Goal: Task Accomplishment & Management: Complete application form

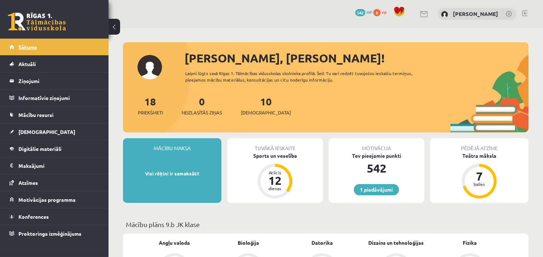
click at [37, 49] on link "Sākums" at bounding box center [54, 47] width 90 height 17
click at [257, 114] on span "[DEMOGRAPHIC_DATA]" at bounding box center [266, 112] width 50 height 7
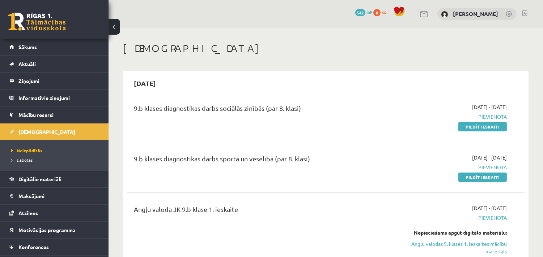
drag, startPoint x: 471, startPoint y: 127, endPoint x: 312, endPoint y: 43, distance: 179.6
click at [471, 127] on link "Pildīt ieskaiti" at bounding box center [482, 126] width 48 height 9
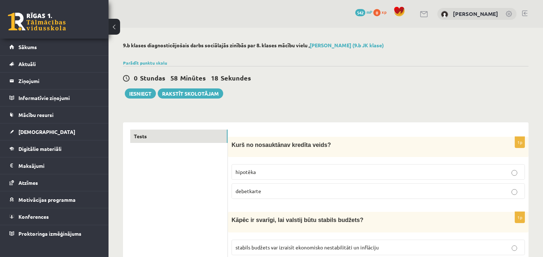
click at [252, 194] on label "debetkarte" at bounding box center [377, 192] width 293 height 16
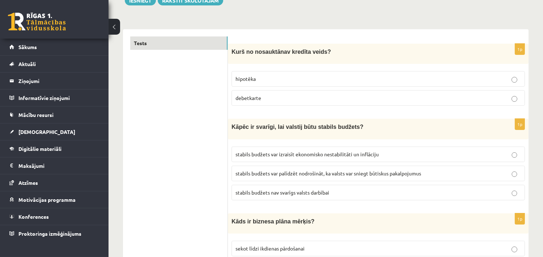
scroll to position [1810, 0]
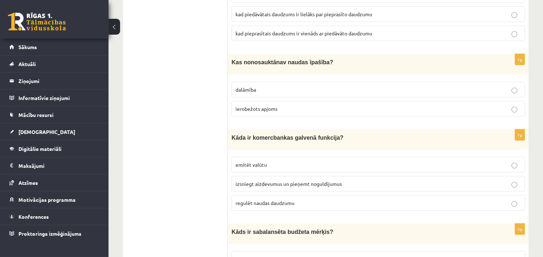
click at [253, 181] on span "izsniegt aizdevumus un pieņemt noguldījumus" at bounding box center [288, 184] width 106 height 7
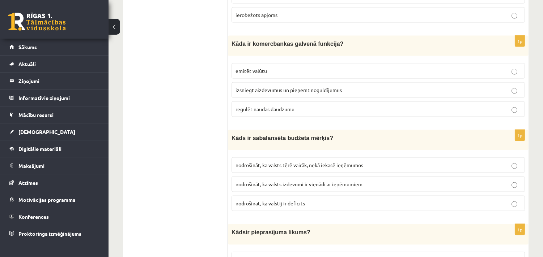
click at [286, 177] on label "nodrošināt, ka valsts izdevumi ir vienādi ar ieņēmumiem" at bounding box center [377, 185] width 293 height 16
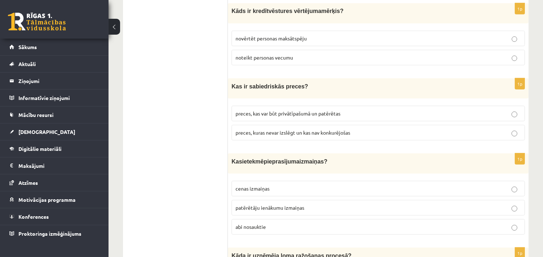
scroll to position [2186, 0]
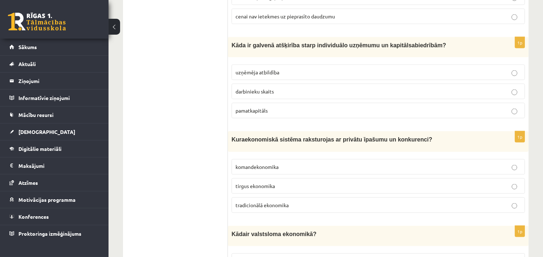
click at [270, 183] on span "tirgus ekonomika" at bounding box center [254, 186] width 39 height 7
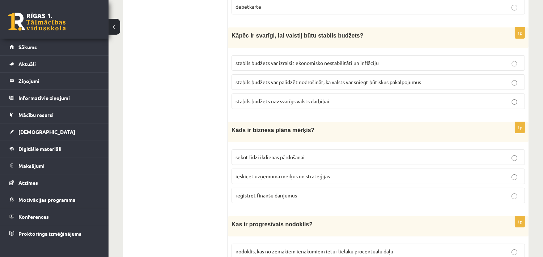
click at [297, 173] on span "ieskicēt uzņēmuma mērķus un stratēģijas" at bounding box center [282, 176] width 94 height 7
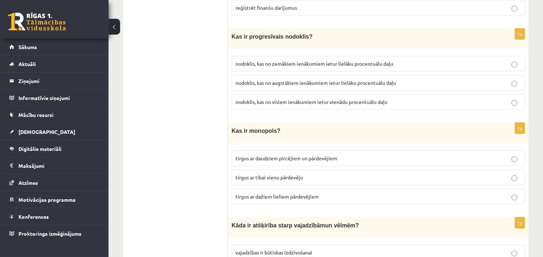
click at [280, 174] on span "tirgus ar tikai vienu pārdevēju" at bounding box center [269, 177] width 68 height 7
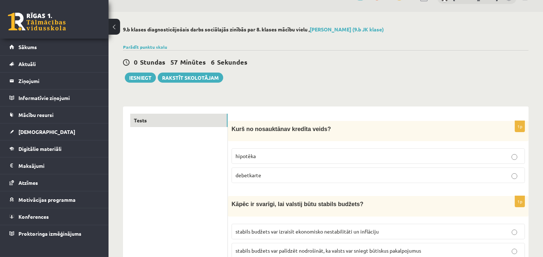
scroll to position [635, 0]
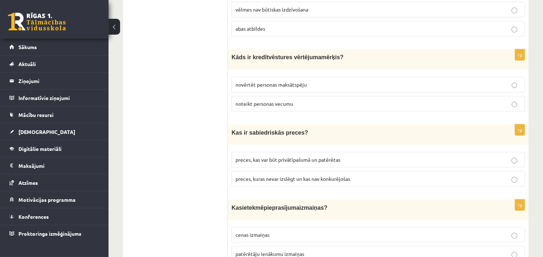
click at [326, 176] on span "preces, kuras nevar izslēgt un kas nav konkurējošas" at bounding box center [292, 179] width 115 height 7
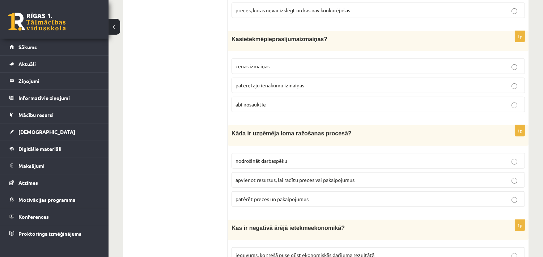
scroll to position [2562, 0]
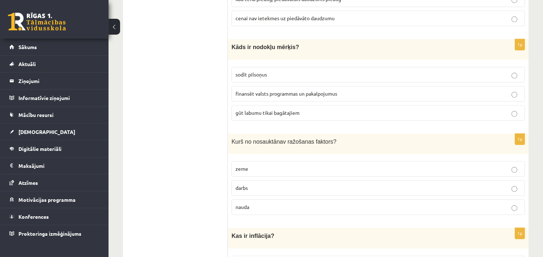
click at [263, 204] on p "nauda" at bounding box center [377, 208] width 285 height 8
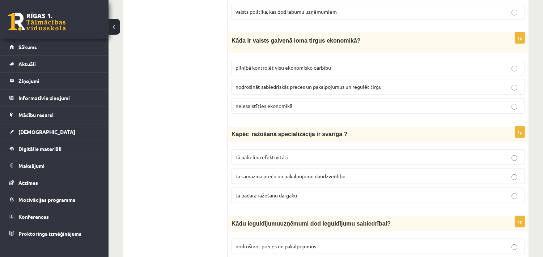
click at [278, 154] on span "tā palielina efektivitāti" at bounding box center [261, 157] width 52 height 7
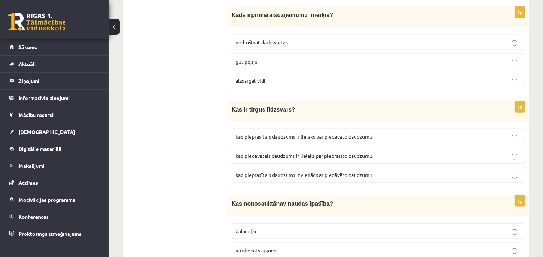
scroll to position [2374, 0]
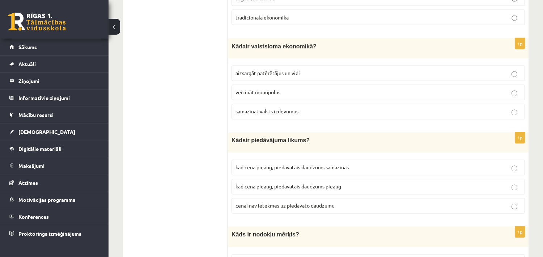
click at [306, 184] on span "kad cena pieaug, piedāvātais daudzums pieaug" at bounding box center [288, 187] width 106 height 7
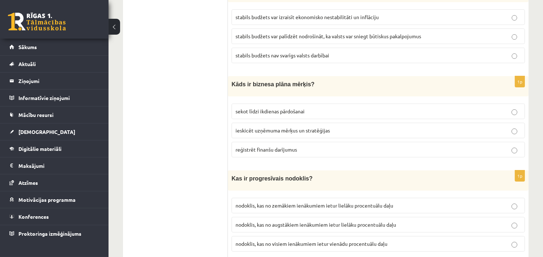
scroll to position [1548, 0]
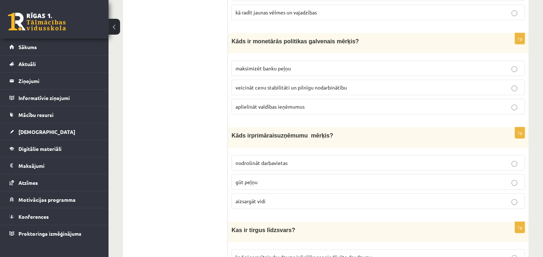
click at [262, 179] on p "gūt peļņu" at bounding box center [377, 183] width 285 height 8
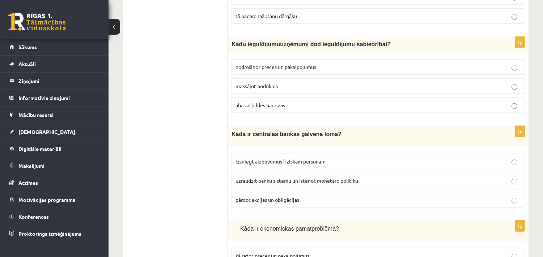
scroll to position [992, 0]
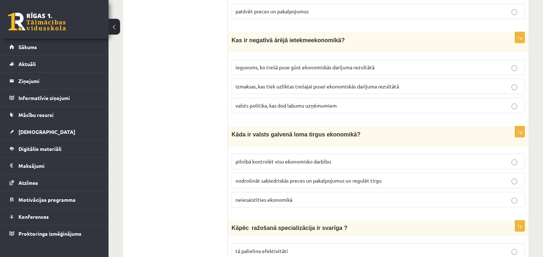
click at [283, 173] on label "nodrošināt sabiedriskās preces un pakalpojumus un regulēt tirgu" at bounding box center [377, 181] width 293 height 16
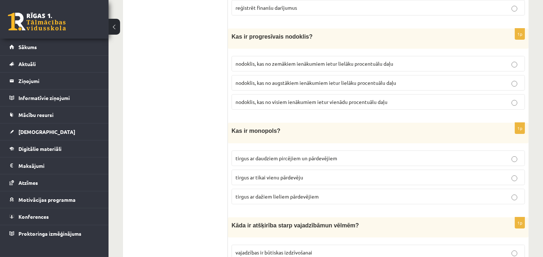
scroll to position [1998, 0]
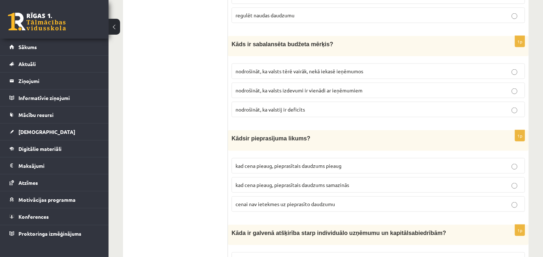
click at [316, 182] on span "kad cena pieaug, pieprasītais daudzums samazinās" at bounding box center [292, 185] width 114 height 7
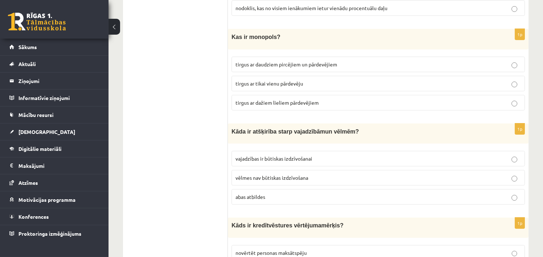
click at [245, 190] on label "abas atbildes" at bounding box center [377, 197] width 293 height 16
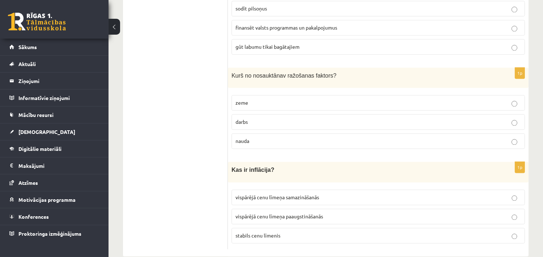
scroll to position [898, 0]
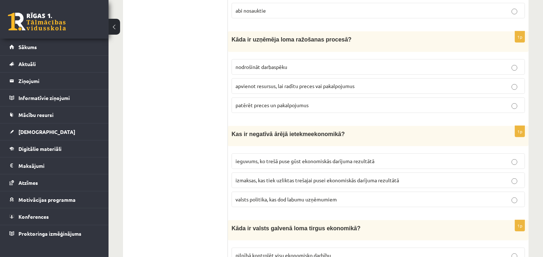
click at [316, 179] on p "izmaksas, kas tiek uzliktas trešajai pusei ekonomiskās darījuma rezultātā" at bounding box center [377, 181] width 285 height 8
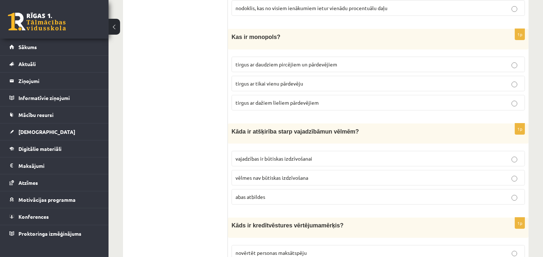
scroll to position [2092, 0]
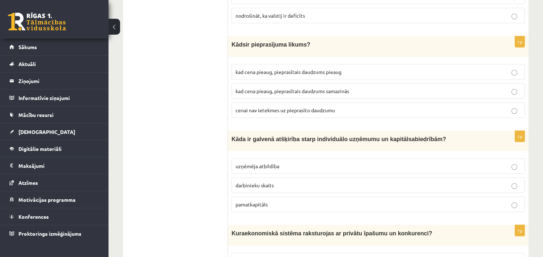
click at [256, 201] on span "pamatkapitāls" at bounding box center [251, 204] width 32 height 7
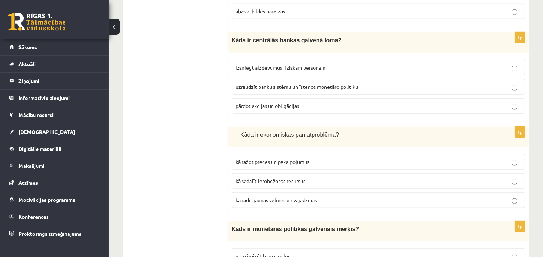
click at [257, 178] on span "kā sadalīt ierobežotos resursus" at bounding box center [270, 181] width 70 height 7
click at [177, 172] on ul "Tests" at bounding box center [179, 144] width 98 height 2748
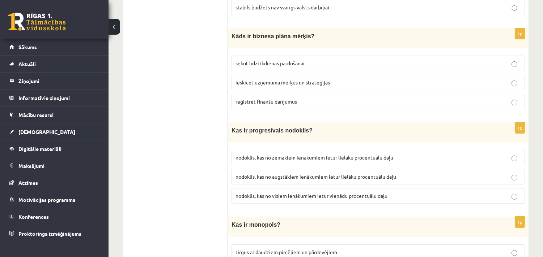
click at [351, 174] on span "nodoklis, kas no augstākiem ienākumiem ietur lielāku procentuālu daļu" at bounding box center [315, 177] width 161 height 7
click at [326, 0] on label "stabils budžets nav svarīgs valsts darbībai" at bounding box center [377, 8] width 293 height 16
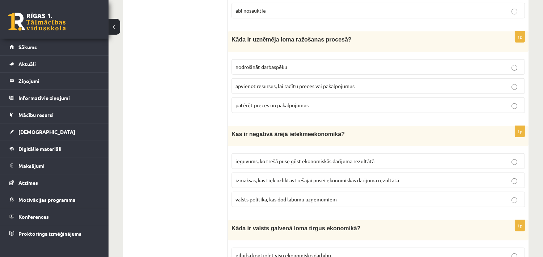
scroll to position [2280, 0]
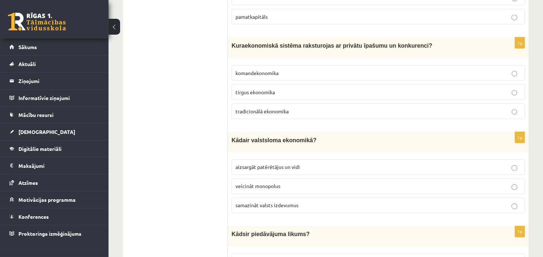
click at [271, 164] on span "aizsargāt patērētājus un vidi" at bounding box center [267, 167] width 64 height 7
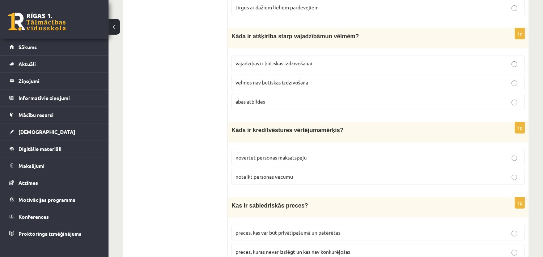
scroll to position [656, 0]
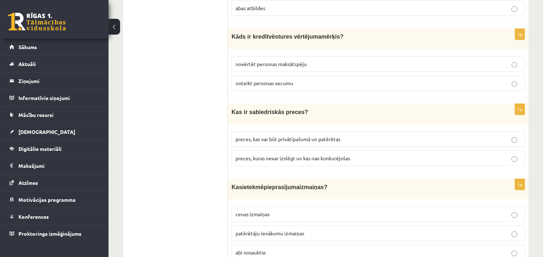
click at [295, 61] on span "novērtēt personas maksātspēju" at bounding box center [270, 64] width 71 height 7
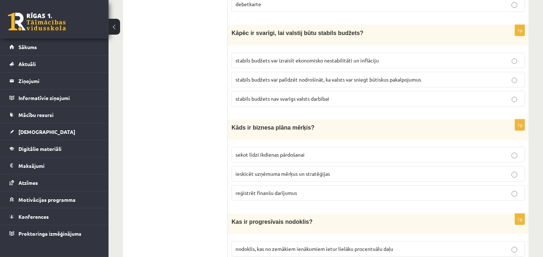
scroll to position [0, 0]
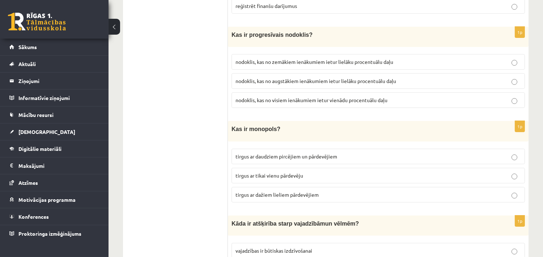
scroll to position [2628, 0]
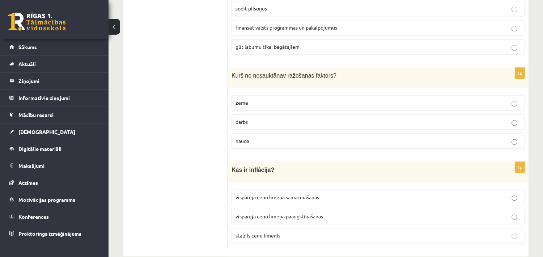
click at [287, 213] on span "vispārējā cenu līmeņa paaugstināšanās" at bounding box center [278, 216] width 87 height 7
click at [273, 166] on p "Kas ir inflācija?" at bounding box center [359, 170] width 257 height 9
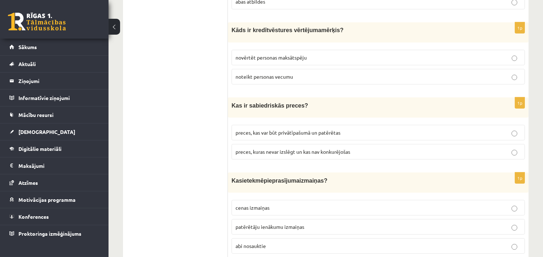
scroll to position [1736, 0]
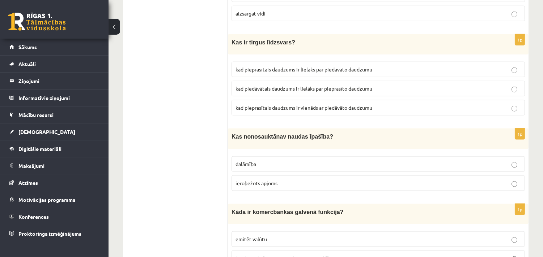
click at [328, 180] on p "ierobežots apjoms" at bounding box center [377, 184] width 285 height 8
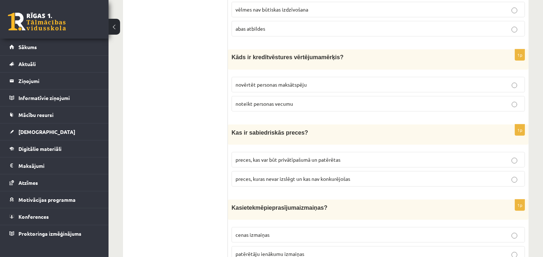
scroll to position [1176, 0]
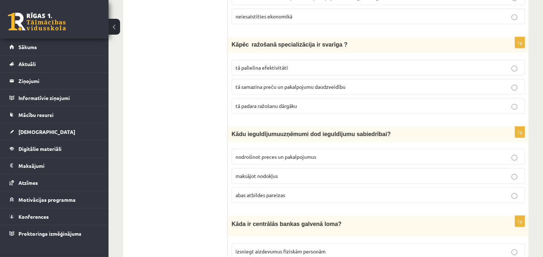
click at [291, 192] on p "abas atbildes pareizas" at bounding box center [377, 196] width 285 height 8
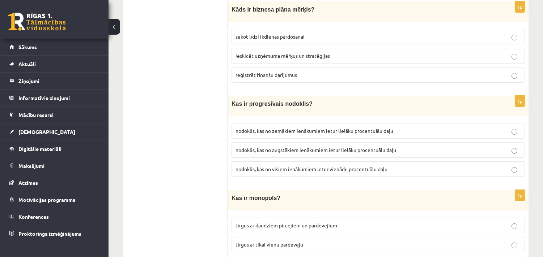
scroll to position [1266, 0]
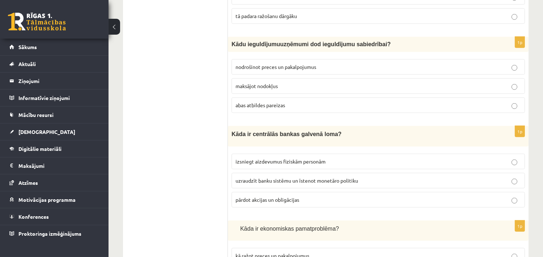
click at [282, 177] on span "uzraudzīt banku sistēmu un īstenot monetāro politiku" at bounding box center [296, 180] width 123 height 7
click at [185, 163] on ul "Tests" at bounding box center [179, 238] width 98 height 2748
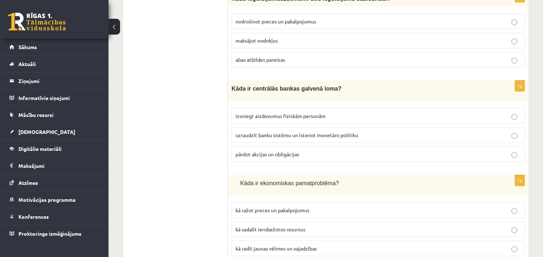
scroll to position [1454, 0]
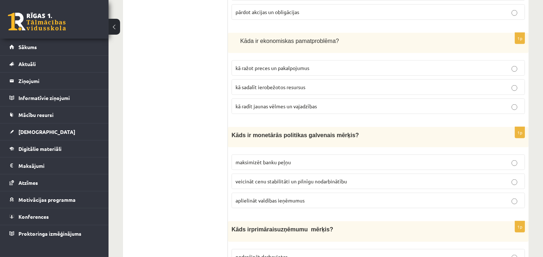
click at [287, 178] on span "veicināt cenu stabilitāti un pilnīgu nodarbinātību" at bounding box center [290, 181] width 111 height 7
click at [142, 159] on ul "Tests" at bounding box center [179, 50] width 98 height 2748
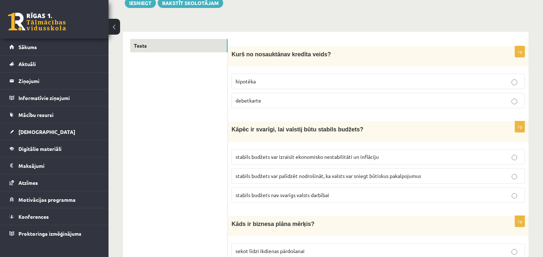
click at [337, 175] on span "stabils budžets var palīdzēt nodrošināt, ka valsts var sniegt būtiskus pakalpoj…" at bounding box center [327, 176] width 185 height 7
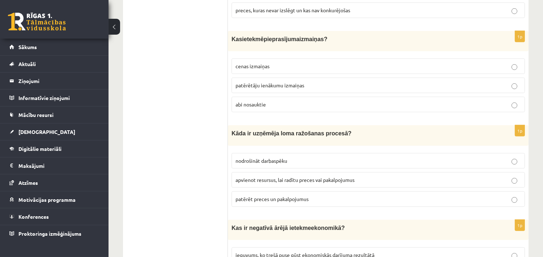
click at [309, 177] on span "apvienot resursus, lai radītu preces vai pakalpojumus" at bounding box center [294, 180] width 119 height 7
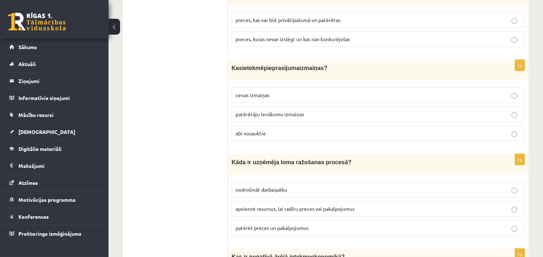
scroll to position [750, 0]
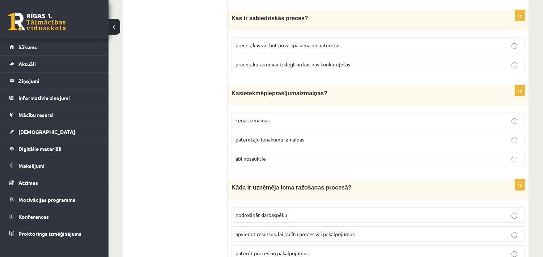
click at [261, 156] on span "abi nosauktie" at bounding box center [250, 158] width 30 height 7
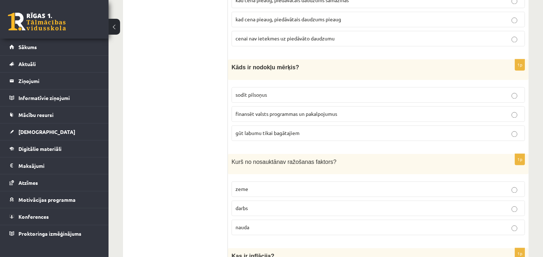
scroll to position [2440, 0]
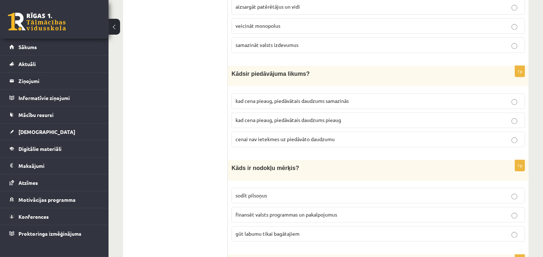
drag, startPoint x: 271, startPoint y: 204, endPoint x: 256, endPoint y: 205, distance: 15.6
click at [270, 212] on span "finansēt valsts programmas un pakalpojumus" at bounding box center [286, 215] width 102 height 7
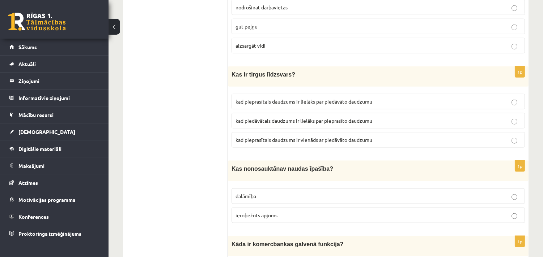
scroll to position [1691, 0]
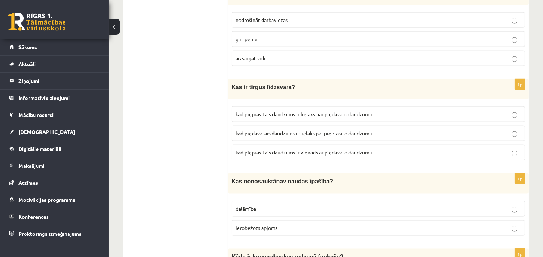
click at [281, 149] on p "kad pieprasītais daudzums ir vienāds ar piedāvāto daudzumu" at bounding box center [377, 153] width 285 height 8
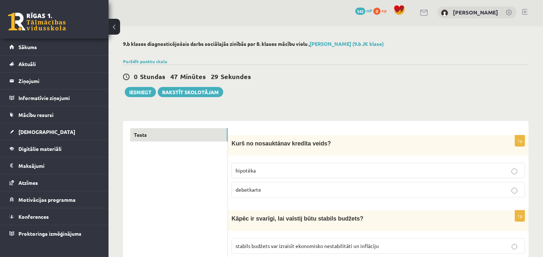
scroll to position [0, 0]
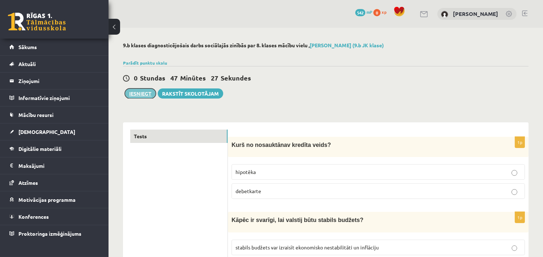
click at [136, 94] on button "Iesniegt" at bounding box center [140, 94] width 31 height 10
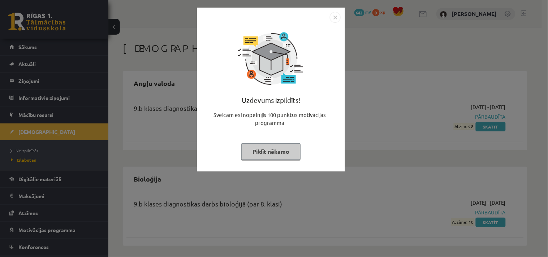
click at [334, 17] on img "Close" at bounding box center [335, 17] width 11 height 11
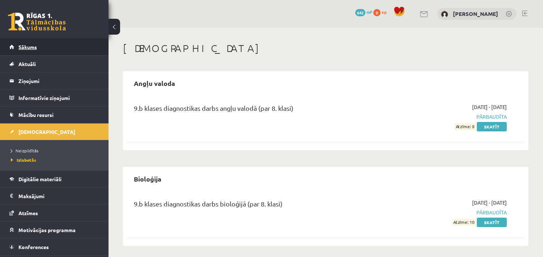
click at [38, 43] on link "Sākums" at bounding box center [54, 47] width 90 height 17
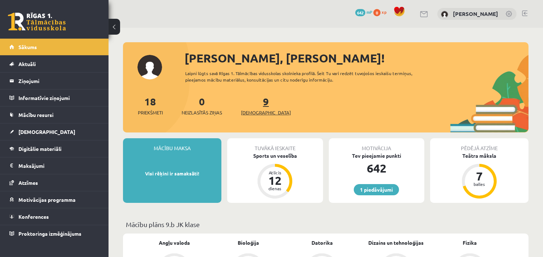
click at [250, 113] on span "[DEMOGRAPHIC_DATA]" at bounding box center [266, 112] width 50 height 7
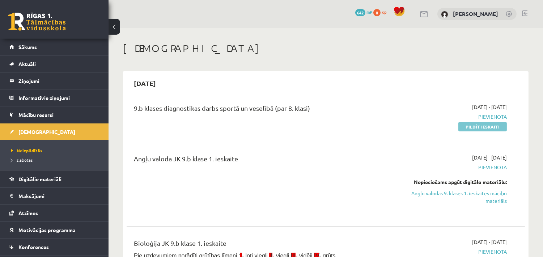
click at [473, 127] on link "Pildīt ieskaiti" at bounding box center [482, 126] width 48 height 9
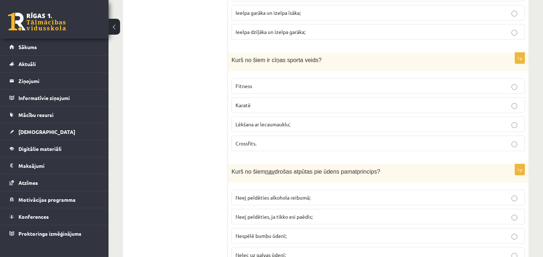
scroll to position [3181, 0]
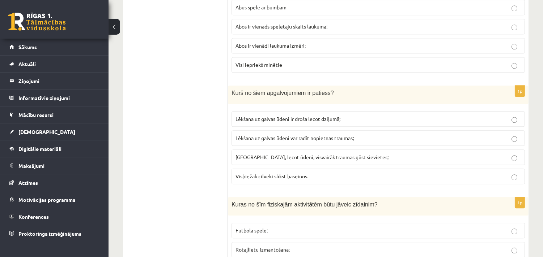
click at [344, 141] on span "Lēkšana uz galvas ūdeni var radīt nopietnas traumas;" at bounding box center [294, 138] width 118 height 7
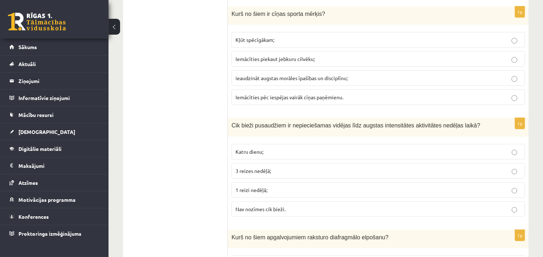
click at [287, 175] on p "3 reizes nedēļā;" at bounding box center [377, 171] width 285 height 8
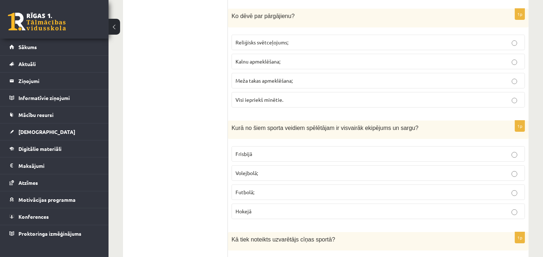
scroll to position [2258, 0]
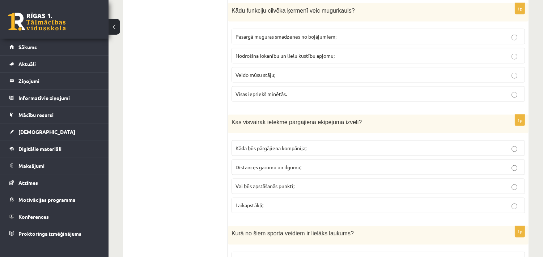
click at [280, 171] on span "Distances garumu un ilgumu;" at bounding box center [268, 167] width 66 height 7
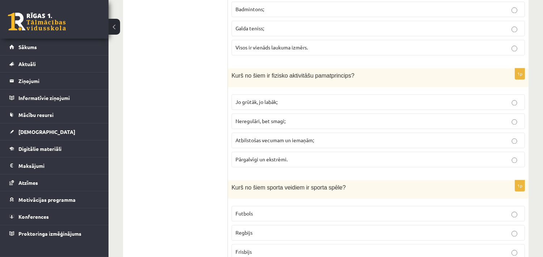
scroll to position [3043, 0]
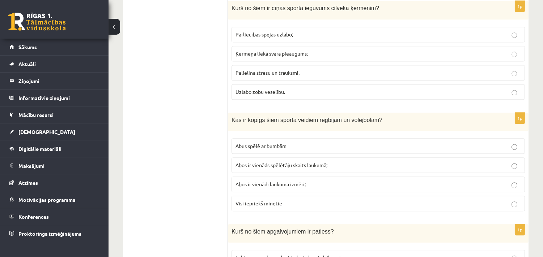
click at [266, 149] on span "Abus spēlē ar bumbām" at bounding box center [260, 146] width 51 height 7
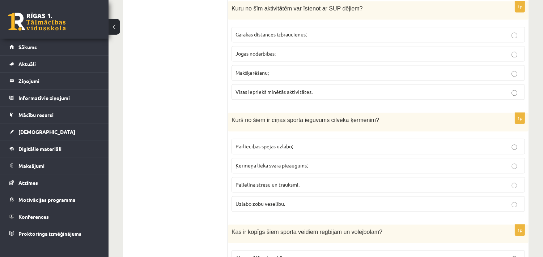
scroll to position [1361, 0]
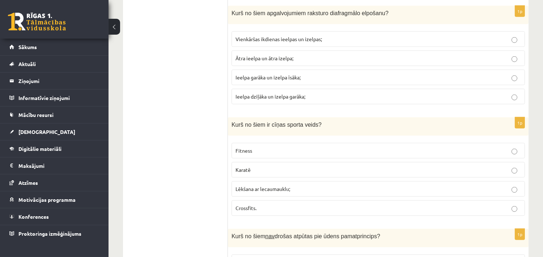
click at [257, 174] on p "Karatē" at bounding box center [377, 170] width 285 height 8
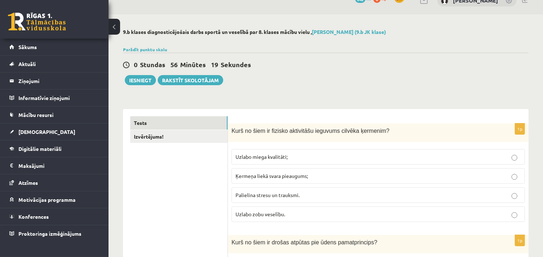
scroll to position [2482, 0]
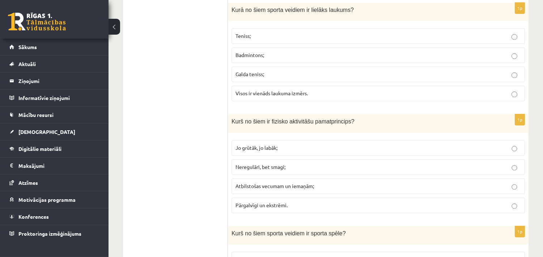
click at [295, 189] on span "Atbilstošas vecumam un iemaņām;" at bounding box center [274, 186] width 78 height 7
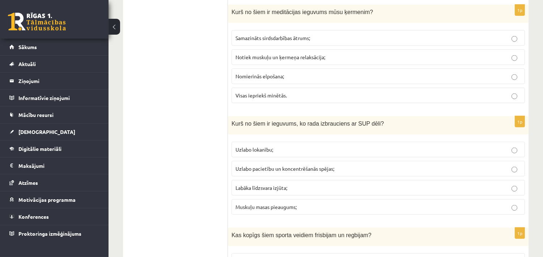
click at [277, 191] on span "Labāka līdzsvara izjūta;" at bounding box center [261, 188] width 52 height 7
drag, startPoint x: 184, startPoint y: 175, endPoint x: 288, endPoint y: 102, distance: 127.0
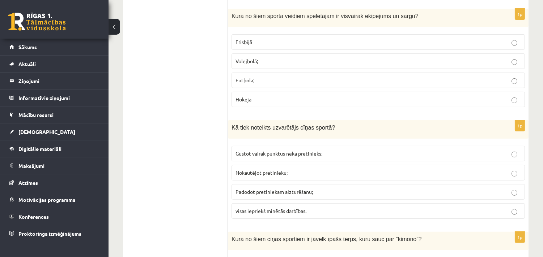
scroll to position [2931, 0]
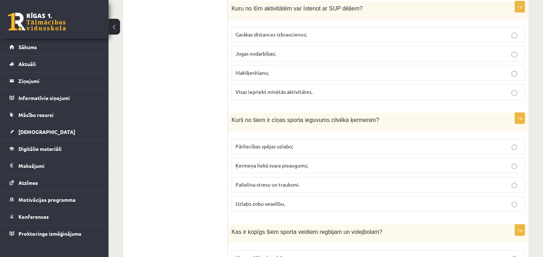
click at [259, 150] on span "Pārliecības spējas uzlabo;" at bounding box center [263, 146] width 57 height 7
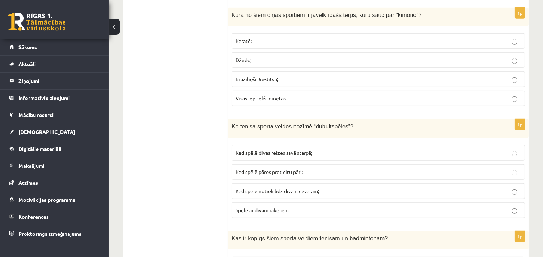
click at [304, 171] on p "Kad spēlē pāros pret citu pāri;" at bounding box center [377, 172] width 285 height 8
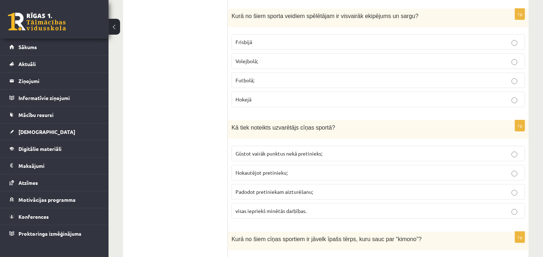
click at [288, 212] on span "visas iepriekš minētās darbības." at bounding box center [270, 211] width 71 height 7
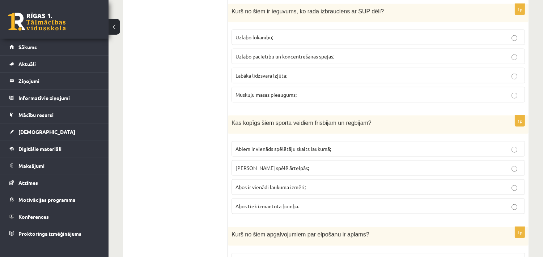
click at [295, 172] on p "Abus spēlē ārtelpās;" at bounding box center [377, 168] width 285 height 8
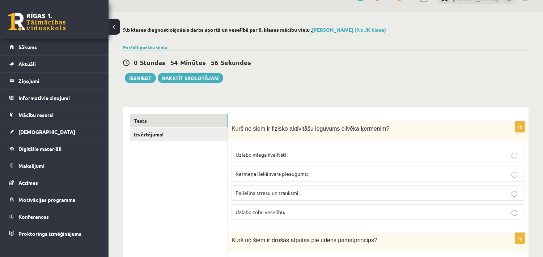
click at [290, 154] on p "Uzlabo miega kvalitāti;" at bounding box center [377, 155] width 285 height 8
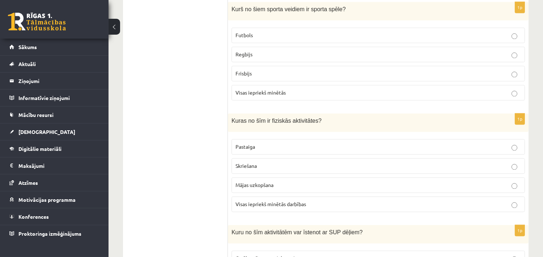
click at [266, 207] on span "Visas iepriekš minētās darbības" at bounding box center [270, 204] width 70 height 7
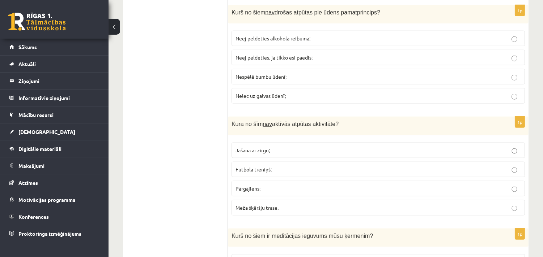
click at [273, 80] on span "Nespēlē bumbu ūdenī;" at bounding box center [260, 76] width 51 height 7
click at [184, 106] on ul "Tests Izvērtējums!" at bounding box center [179, 222] width 98 height 3354
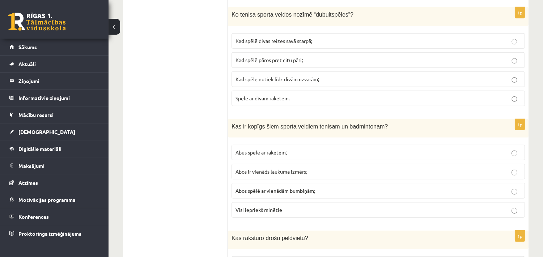
click at [282, 156] on span "Abus spēlē ar raketēm;" at bounding box center [260, 152] width 51 height 7
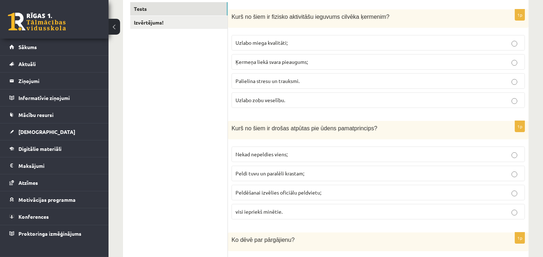
click at [273, 211] on span "visi iepriekš minētie." at bounding box center [258, 212] width 47 height 7
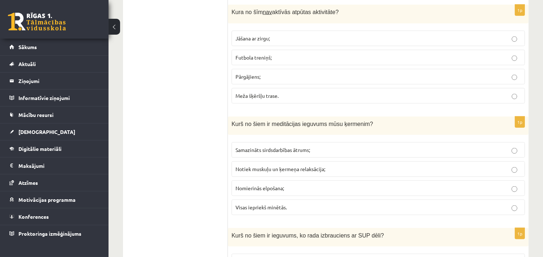
click at [269, 211] on span "Visas iepriekš minētās." at bounding box center [260, 207] width 51 height 7
click at [173, 193] on ul "Tests Izvērtējums!" at bounding box center [179, 110] width 98 height 3354
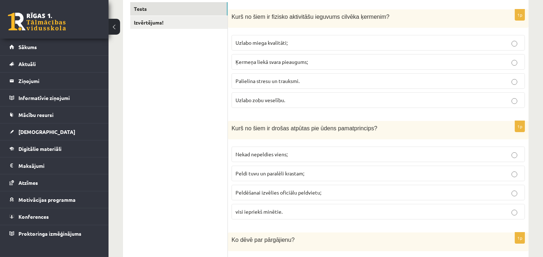
scroll to position [912, 0]
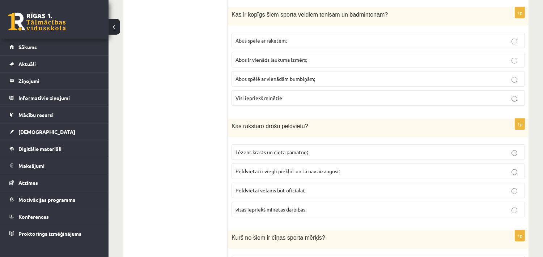
click at [268, 213] on span "visas iepriekš minētās darbības." at bounding box center [270, 209] width 71 height 7
drag, startPoint x: 172, startPoint y: 200, endPoint x: 179, endPoint y: 201, distance: 6.2
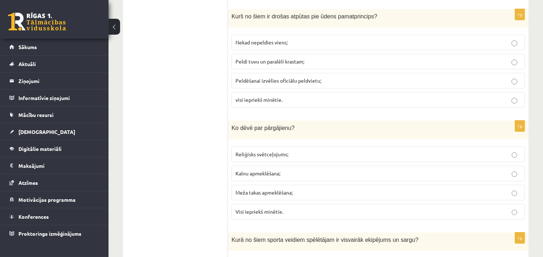
click at [265, 210] on span "Visi iepriekš minētie." at bounding box center [259, 212] width 48 height 7
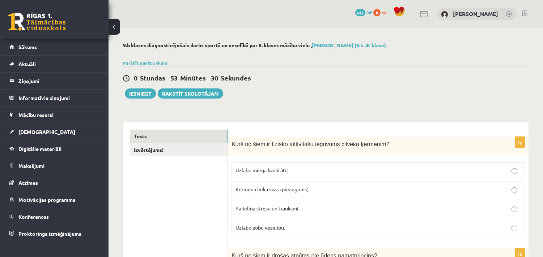
scroll to position [2594, 0]
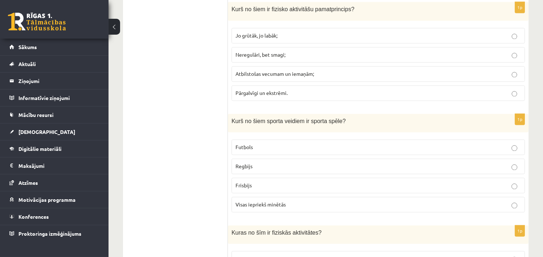
click at [247, 209] on p "Visas iepriekš minētās" at bounding box center [377, 205] width 285 height 8
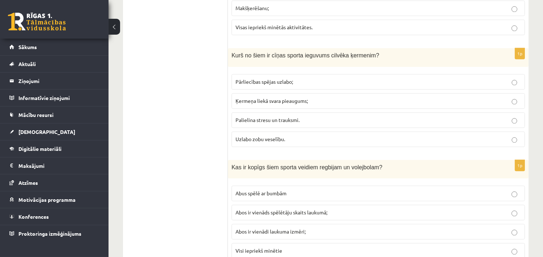
scroll to position [2370, 0]
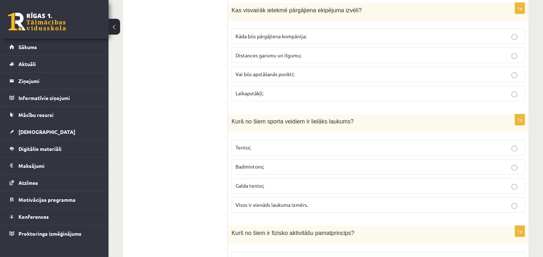
click at [262, 189] on span "Galda teniss;" at bounding box center [249, 186] width 29 height 7
click at [265, 152] on p "Teniss;" at bounding box center [377, 148] width 285 height 8
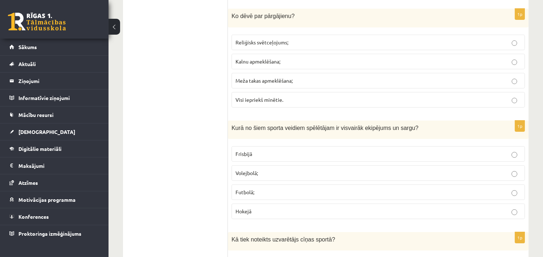
scroll to position [576, 0]
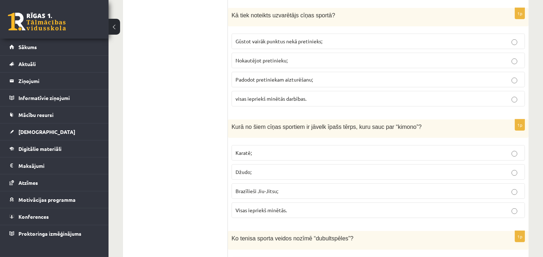
click at [261, 208] on label "Visas iepriekš minētās." at bounding box center [377, 211] width 293 height 16
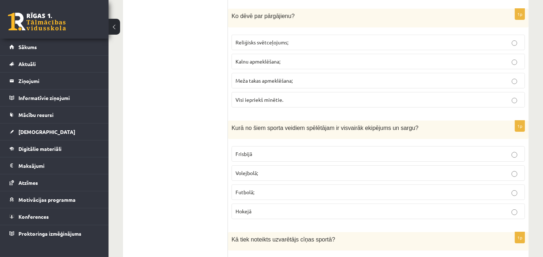
click at [286, 208] on label "Hokejā" at bounding box center [377, 212] width 293 height 16
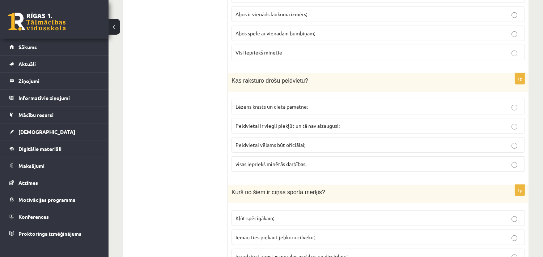
scroll to position [1585, 0]
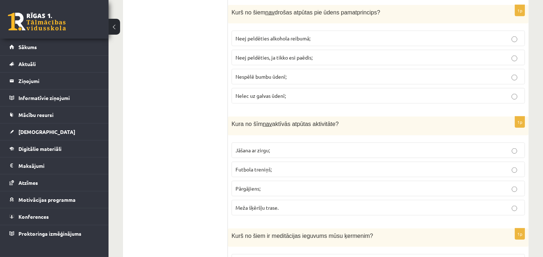
click at [258, 171] on p "Futbola treniņš;" at bounding box center [377, 170] width 285 height 8
click at [193, 192] on ul "Tests Izvērtējums!" at bounding box center [179, 222] width 98 height 3354
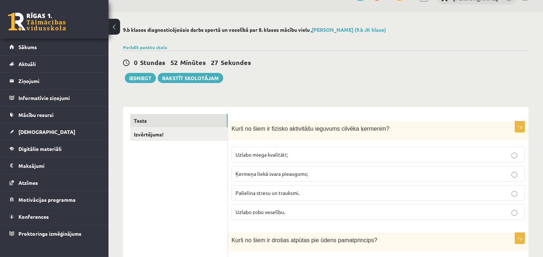
scroll to position [3258, 0]
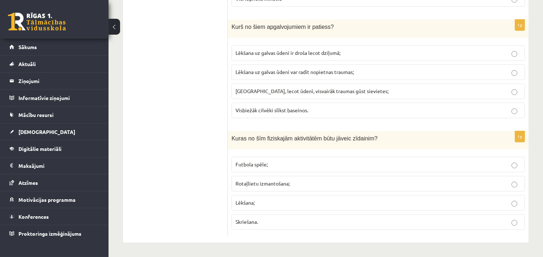
click at [252, 180] on p "Rotaļlietu izmantošana;" at bounding box center [377, 184] width 285 height 8
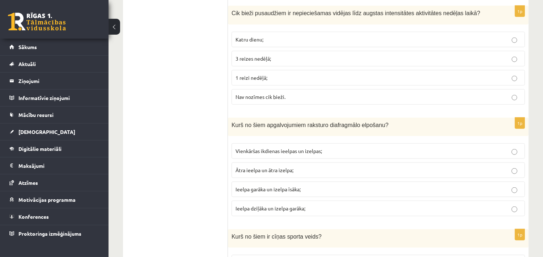
scroll to position [2034, 0]
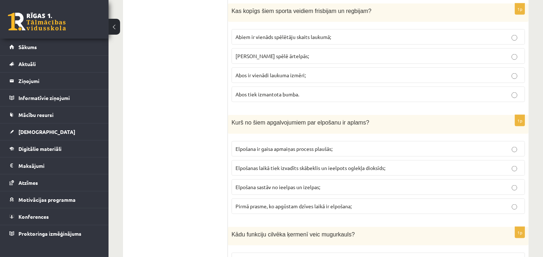
click at [309, 171] on span "Elpošanas laikā tiek izvadīts skābeklis un ieelpots oglekļa dioksīds;" at bounding box center [310, 168] width 150 height 7
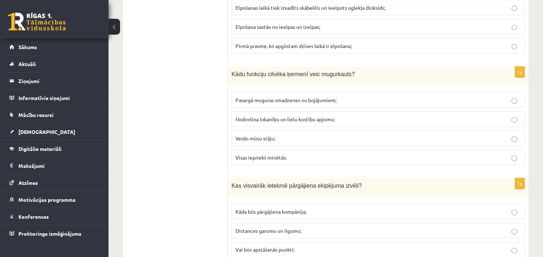
scroll to position [2221, 0]
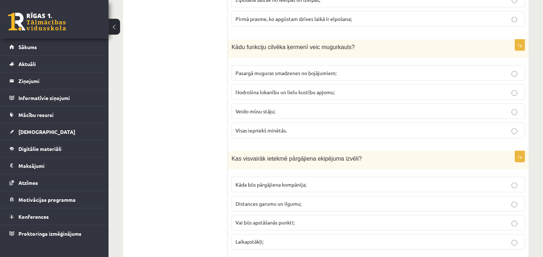
click at [273, 134] on span "Visas iepriekš minētās." at bounding box center [260, 130] width 51 height 7
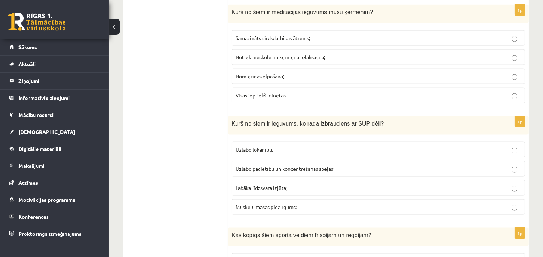
scroll to position [2819, 0]
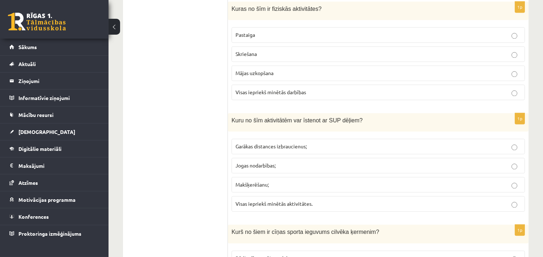
click at [281, 207] on span "Visas iepriekš minētās aktivitātes." at bounding box center [273, 204] width 77 height 7
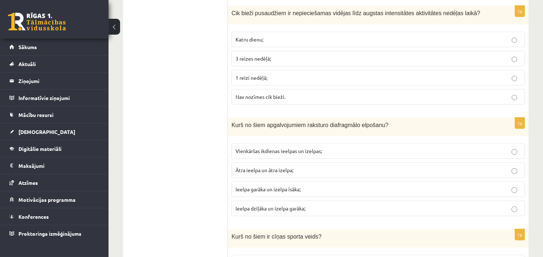
click at [288, 212] on span "Ieelpa dziļāka un izelpa garāka;" at bounding box center [270, 208] width 70 height 7
drag, startPoint x: 166, startPoint y: 191, endPoint x: 187, endPoint y: 188, distance: 20.4
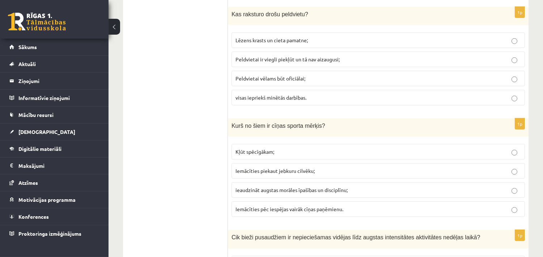
click at [268, 193] on span "ieaudzināt augstas morāles īpašības un disciplīnu;" at bounding box center [291, 190] width 112 height 7
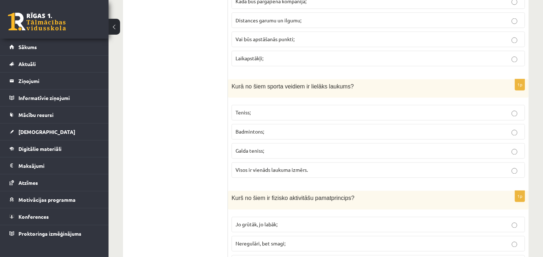
scroll to position [2430, 0]
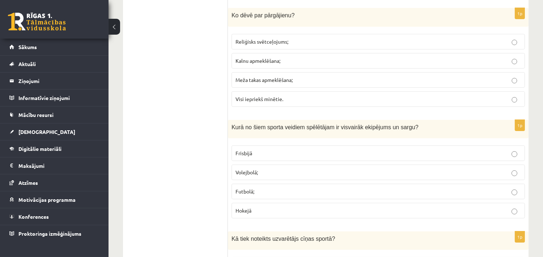
scroll to position [0, 0]
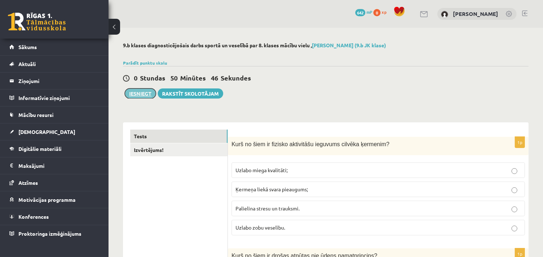
click at [146, 93] on button "Iesniegt" at bounding box center [140, 94] width 31 height 10
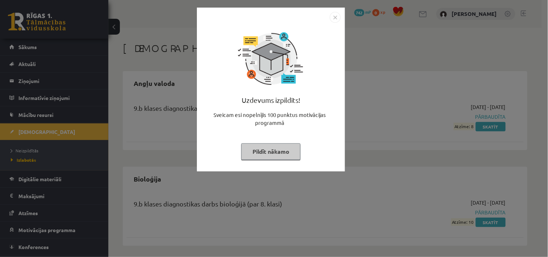
click at [333, 17] on img "Close" at bounding box center [335, 17] width 11 height 11
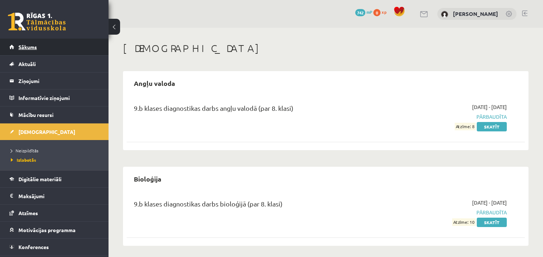
click at [28, 46] on span "Sākums" at bounding box center [27, 47] width 18 height 7
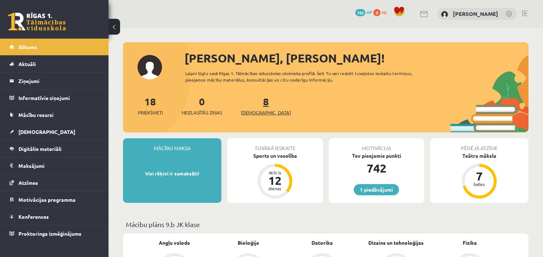
click at [252, 112] on span "[DEMOGRAPHIC_DATA]" at bounding box center [266, 112] width 50 height 7
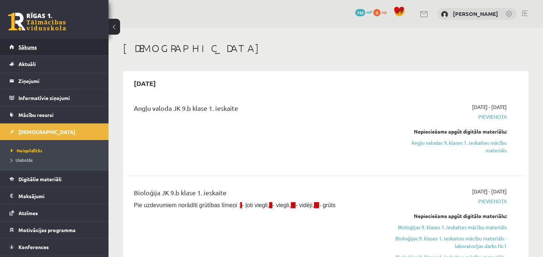
click at [33, 44] on span "Sākums" at bounding box center [27, 47] width 18 height 7
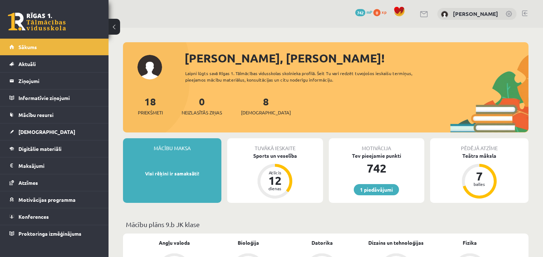
click at [524, 12] on link at bounding box center [524, 13] width 5 height 6
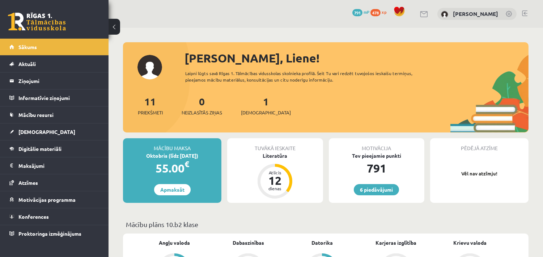
click at [525, 14] on link at bounding box center [524, 13] width 5 height 6
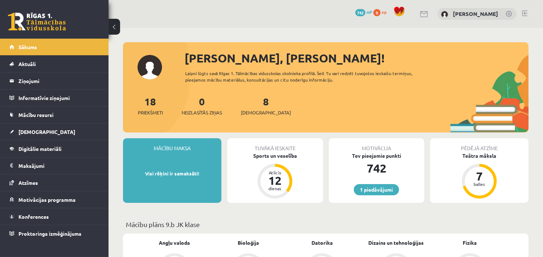
click at [165, 168] on div "Mācību maksa Visi rēķini ir samaksāti!" at bounding box center [172, 170] width 98 height 65
click at [177, 149] on div "Mācību maksa" at bounding box center [172, 145] width 98 height 14
click at [31, 46] on span "Sākums" at bounding box center [27, 47] width 18 height 7
click at [384, 12] on link "0 xp" at bounding box center [381, 12] width 17 height 6
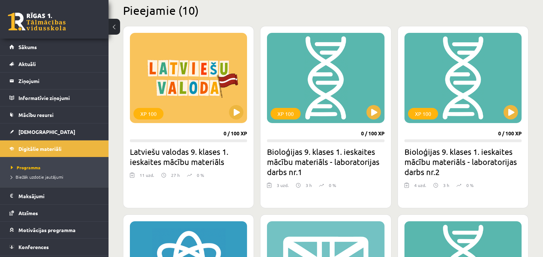
scroll to position [187, 0]
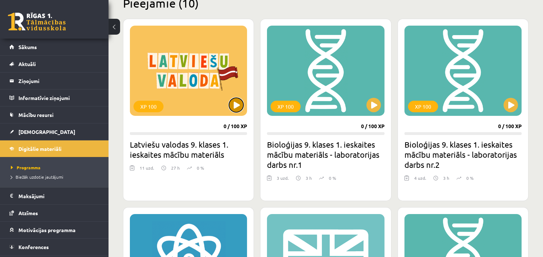
click at [237, 104] on button at bounding box center [236, 105] width 14 height 14
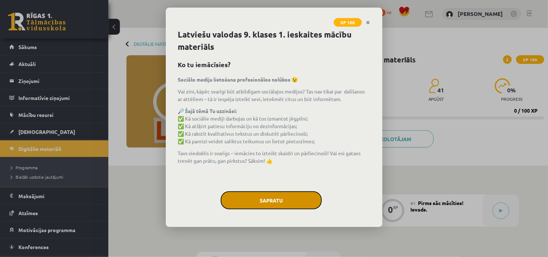
click at [269, 193] on button "Sapratu" at bounding box center [271, 201] width 101 height 18
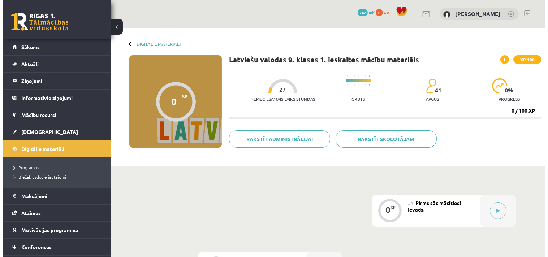
scroll to position [93, 0]
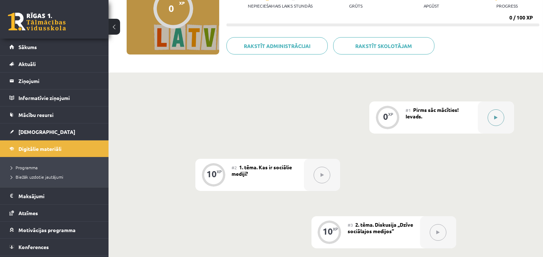
click at [495, 119] on icon at bounding box center [495, 118] width 3 height 4
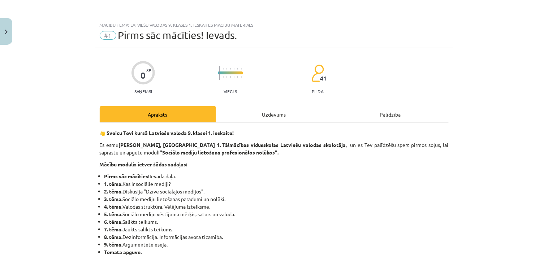
click at [285, 115] on div "Uzdevums" at bounding box center [274, 114] width 116 height 16
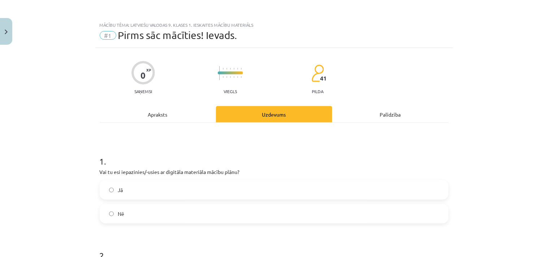
scroll to position [18, 0]
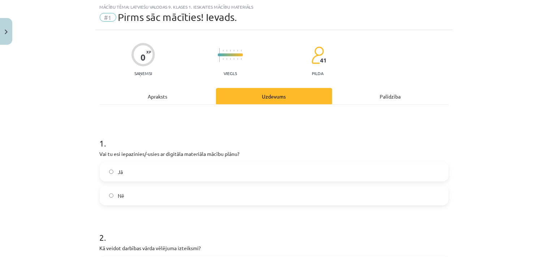
click at [131, 176] on label "Jā" at bounding box center [274, 172] width 348 height 18
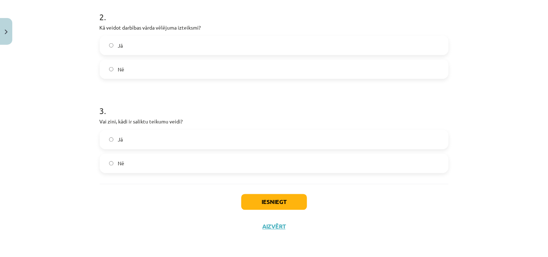
scroll to position [145, 0]
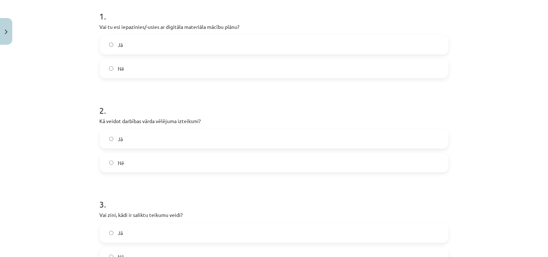
click at [118, 140] on span "Jā" at bounding box center [120, 140] width 5 height 8
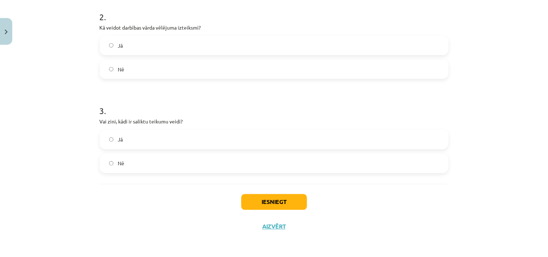
click at [121, 142] on label "Jā" at bounding box center [274, 140] width 348 height 18
click at [270, 201] on button "Iesniegt" at bounding box center [274, 202] width 66 height 16
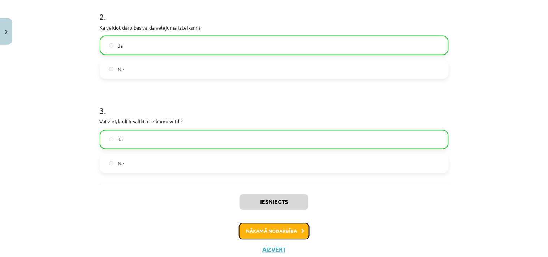
click at [290, 234] on button "Nākamā nodarbība" at bounding box center [274, 231] width 71 height 17
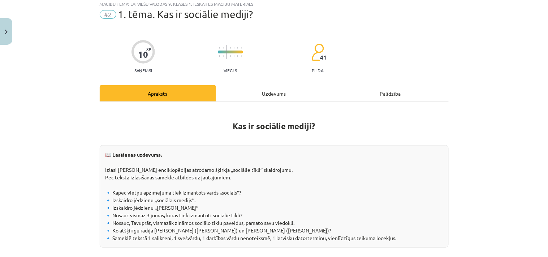
scroll to position [18, 0]
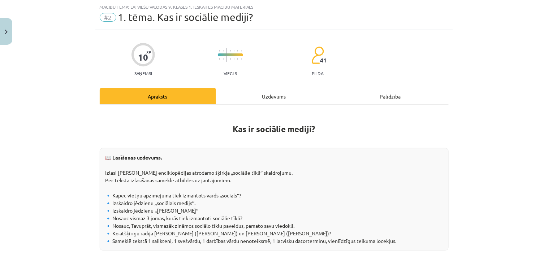
click at [269, 94] on div "Uzdevums" at bounding box center [274, 96] width 116 height 16
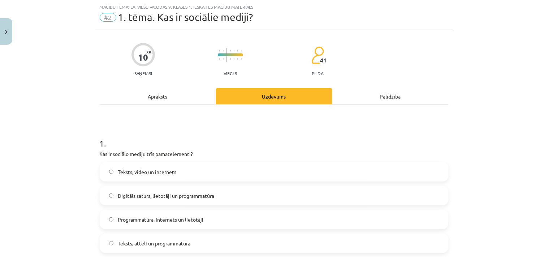
scroll to position [111, 0]
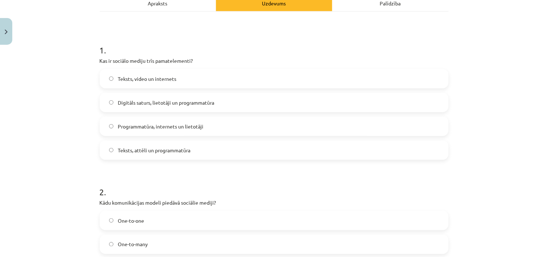
click at [142, 101] on span "Digitāls saturs, lietotāji un programmatūra" at bounding box center [166, 103] width 97 height 8
click at [271, 179] on h1 "2 ." at bounding box center [274, 186] width 349 height 22
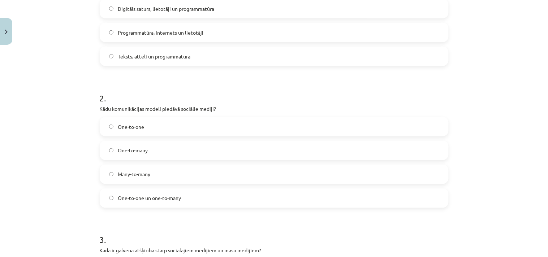
click at [158, 177] on label "Many-to-many" at bounding box center [274, 175] width 348 height 18
click at [71, 183] on div "Mācību tēma: Latviešu valodas 9. klases 1. ieskaites mācību materiāls #2 1. tēm…" at bounding box center [274, 128] width 548 height 257
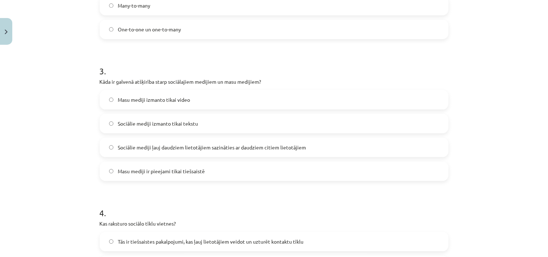
scroll to position [393, 0]
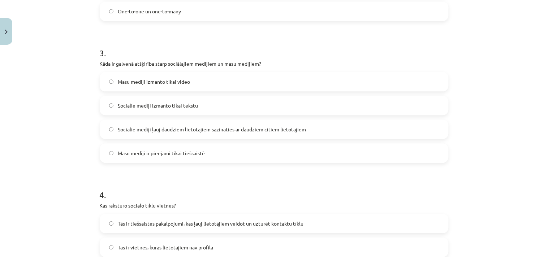
click at [139, 126] on span "Sociālie mediji ļauj daudziem lietotājiem sazināties ar daudziem citiem lietotā…" at bounding box center [212, 130] width 188 height 8
click at [69, 169] on div "Mācību tēma: Latviešu valodas 9. klases 1. ieskaites mācību materiāls #2 1. tēm…" at bounding box center [274, 128] width 548 height 257
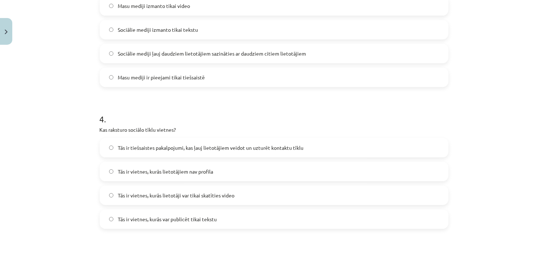
scroll to position [487, 0]
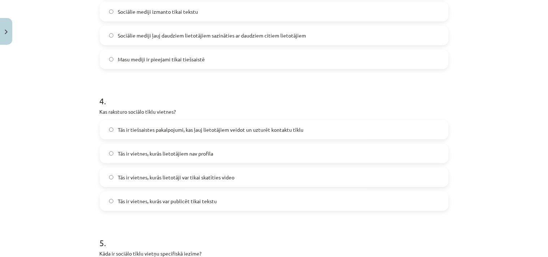
click at [166, 129] on span "Tās ir tiešsaistes pakalpojumi, kas ļauj lietotājiem veidot un uzturēt kontaktu…" at bounding box center [211, 130] width 186 height 8
click at [34, 200] on div "Mācību tēma: Latviešu valodas 9. klases 1. ieskaites mācību materiāls #2 1. tēm…" at bounding box center [274, 128] width 548 height 257
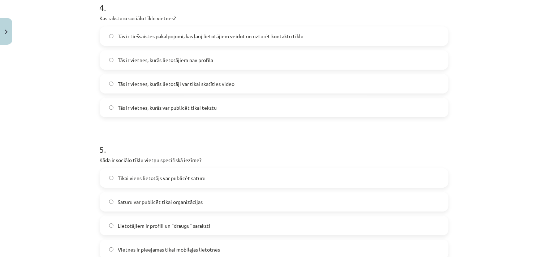
scroll to position [666, 0]
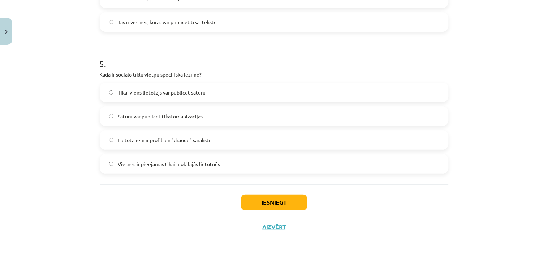
click at [147, 140] on span "Lietotājiem ir profili un "draugu" saraksti" at bounding box center [164, 141] width 93 height 8
click at [273, 202] on button "Iesniegt" at bounding box center [274, 203] width 66 height 16
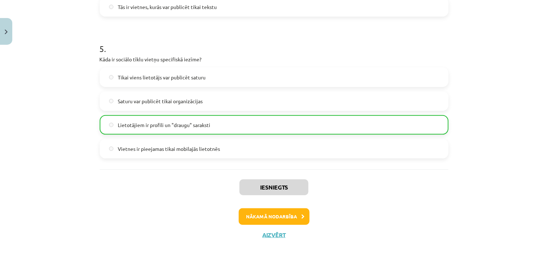
scroll to position [689, 0]
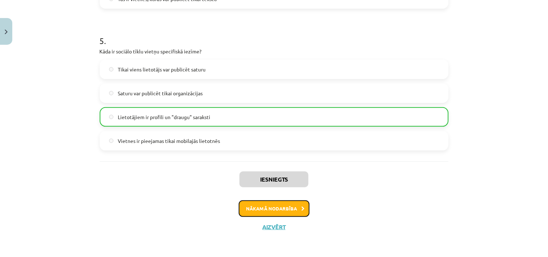
click at [250, 205] on button "Nākamā nodarbība" at bounding box center [274, 209] width 71 height 17
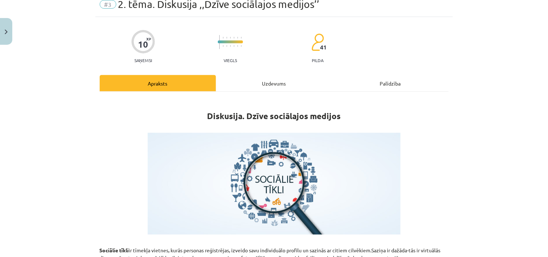
scroll to position [18, 0]
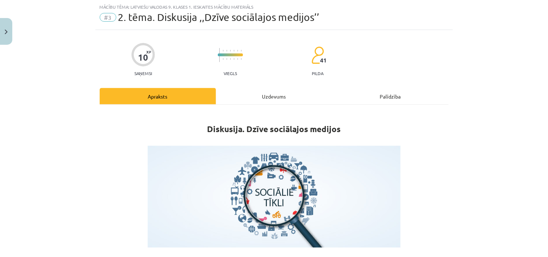
click at [269, 98] on div "Uzdevums" at bounding box center [274, 96] width 116 height 16
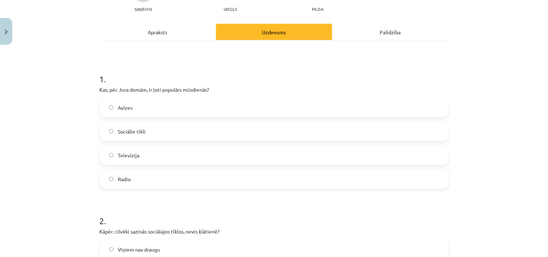
scroll to position [111, 0]
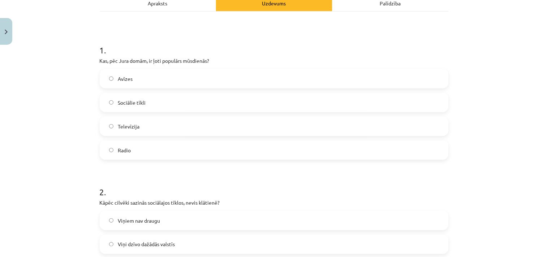
click at [124, 97] on label "Sociālie tīkli" at bounding box center [274, 103] width 348 height 18
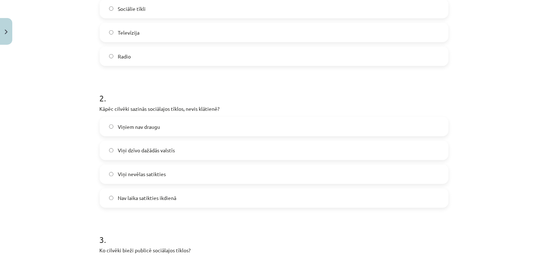
click at [179, 200] on label "Nav laika satikties ikdienā" at bounding box center [274, 198] width 348 height 18
click at [56, 171] on div "Mācību tēma: Latviešu valodas 9. klases 1. ieskaites mācību materiāls #3 2. tēm…" at bounding box center [274, 128] width 548 height 257
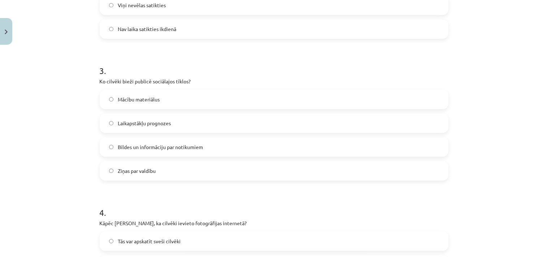
scroll to position [393, 0]
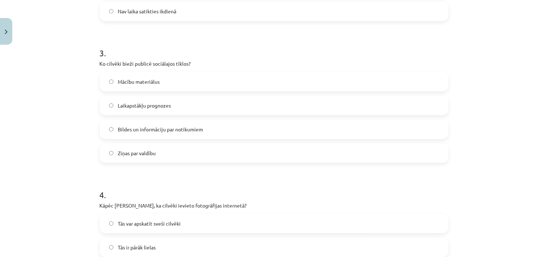
click at [181, 129] on span "Bildes un informāciju par notikumiem" at bounding box center [160, 130] width 85 height 8
click at [40, 159] on div "Mācību tēma: Latviešu valodas 9. klases 1. ieskaites mācību materiāls #3 2. tēm…" at bounding box center [274, 128] width 548 height 257
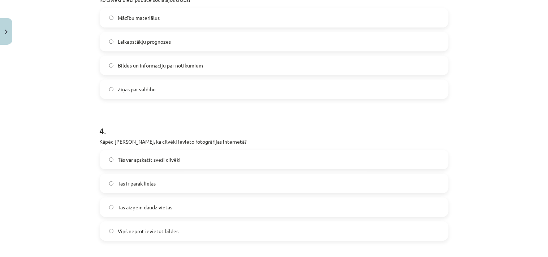
scroll to position [487, 0]
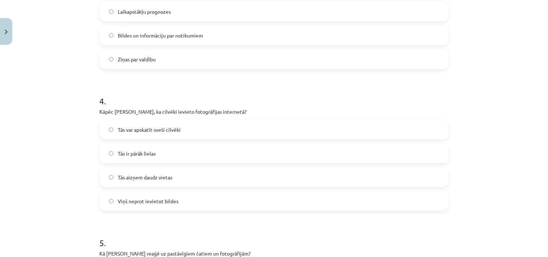
click at [147, 130] on span "Tās var apskatīt sveši cilvēki" at bounding box center [149, 130] width 63 height 8
click at [52, 193] on div "Mācību tēma: Latviešu valodas 9. klases 1. ieskaites mācību materiāls #3 2. tēm…" at bounding box center [274, 128] width 548 height 257
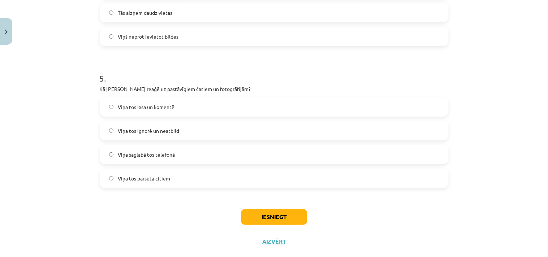
scroll to position [666, 0]
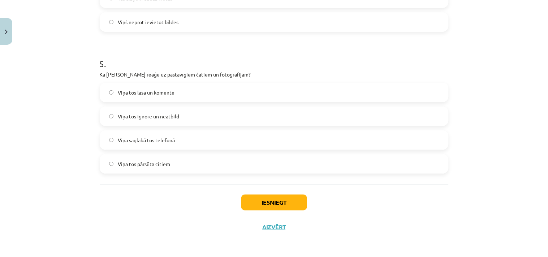
click at [167, 115] on span "Viņa tos ignorē un neatbild" at bounding box center [148, 117] width 61 height 8
click at [259, 201] on button "Iesniegt" at bounding box center [274, 203] width 66 height 16
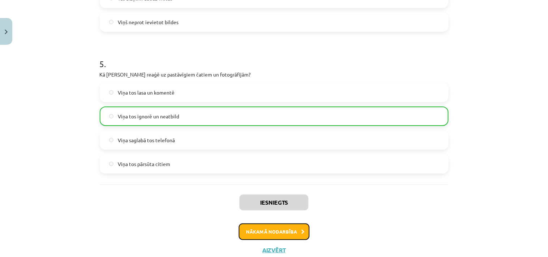
click at [266, 231] on button "Nākamā nodarbība" at bounding box center [274, 232] width 71 height 17
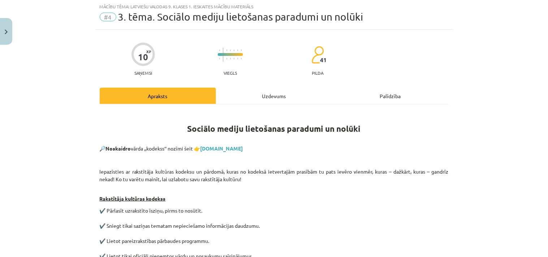
scroll to position [18, 0]
click at [265, 91] on div "Uzdevums" at bounding box center [274, 96] width 116 height 16
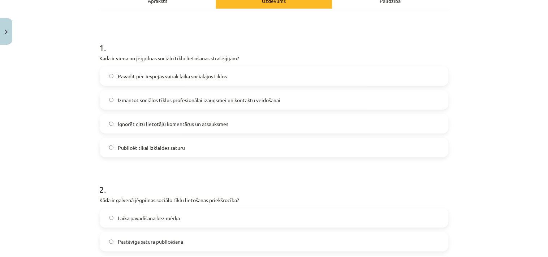
scroll to position [103, 0]
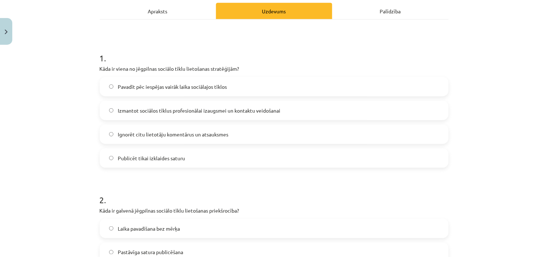
click at [146, 107] on span "Izmantot sociālos tīklus profesionālai izaugsmei un kontaktu veidošanai" at bounding box center [199, 111] width 163 height 8
click at [69, 138] on div "Mācību tēma: Latviešu valodas 9. klases 1. ieskaites mācību materiāls #4 3. tēm…" at bounding box center [274, 128] width 548 height 257
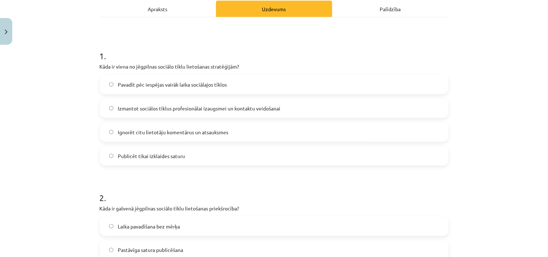
scroll to position [197, 0]
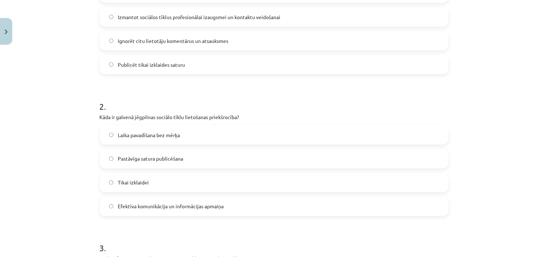
click at [160, 204] on span "Efektīva komunikācija un informācijas apmaiņa" at bounding box center [171, 207] width 106 height 8
click at [76, 189] on div "Mācību tēma: Latviešu valodas 9. klases 1. ieskaites mācību materiāls #4 3. tēm…" at bounding box center [274, 128] width 548 height 257
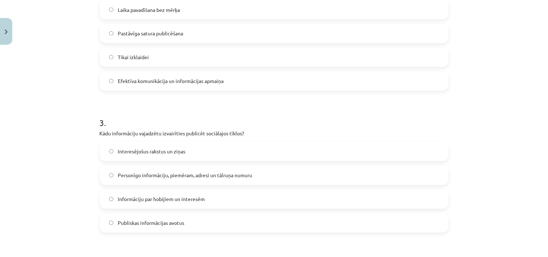
scroll to position [385, 0]
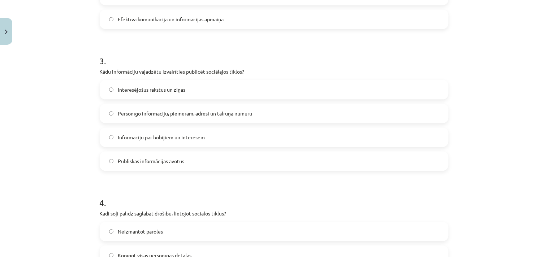
click at [211, 114] on span "Personīgo informāciju, piemēram, adresi un tālruņa numuru" at bounding box center [185, 114] width 134 height 8
click at [42, 181] on div "Mācību tēma: Latviešu valodas 9. klases 1. ieskaites mācību materiāls #4 3. tēm…" at bounding box center [274, 128] width 548 height 257
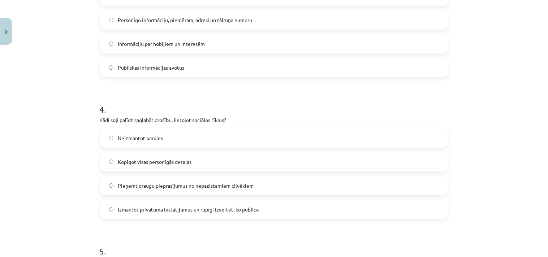
click at [146, 212] on span "Izmantot privātuma iestatījumus un rūpīgi izvērtēt, ko publicē" at bounding box center [188, 210] width 141 height 8
click at [60, 210] on div "Mācību tēma: Latviešu valodas 9. klases 1. ieskaites mācību materiāls #4 3. tēm…" at bounding box center [274, 128] width 548 height 257
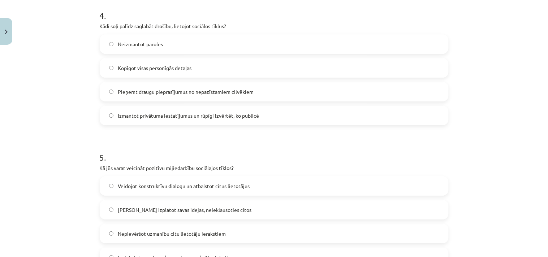
scroll to position [666, 0]
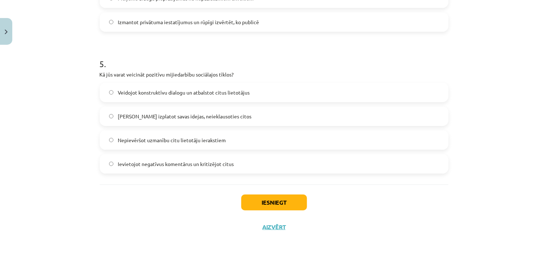
click at [180, 90] on span "Veidojot konstruktīvu dialogu un atbalstot citus lietotājus" at bounding box center [184, 93] width 132 height 8
click at [265, 198] on button "Iesniegt" at bounding box center [274, 203] width 66 height 16
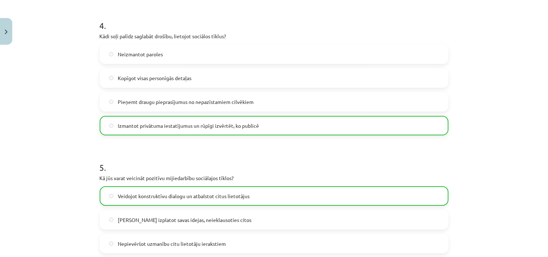
scroll to position [689, 0]
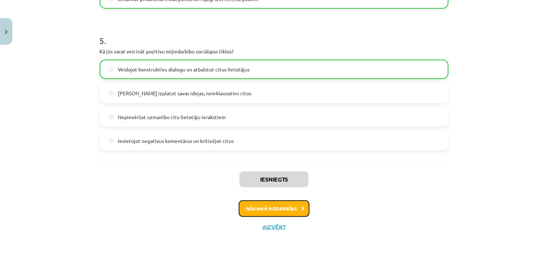
click at [254, 210] on button "Nākamā nodarbība" at bounding box center [274, 209] width 71 height 17
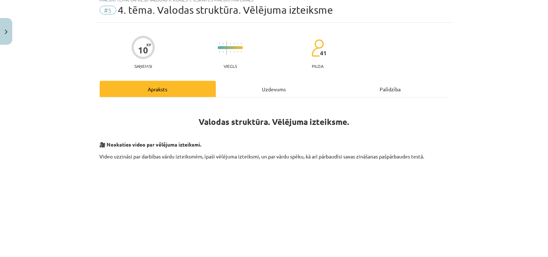
scroll to position [18, 0]
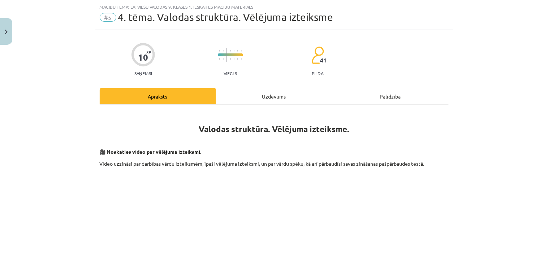
click at [275, 96] on div "Uzdevums" at bounding box center [274, 96] width 116 height 16
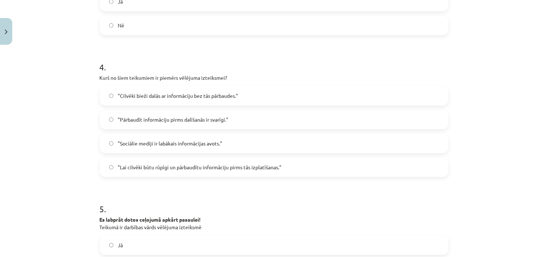
scroll to position [487, 0]
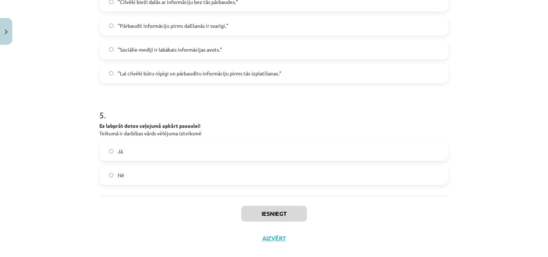
click at [185, 76] on span ""Lai cilvēki būtu rūpīgi un pārbaudītu informāciju pirms tās izplatīšanas."" at bounding box center [200, 74] width 164 height 8
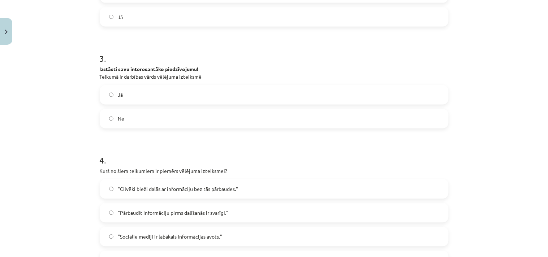
scroll to position [205, 0]
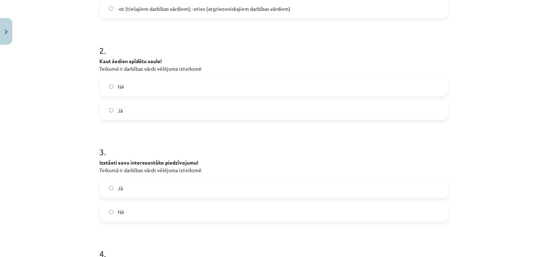
click at [129, 114] on label "Jā" at bounding box center [274, 111] width 348 height 18
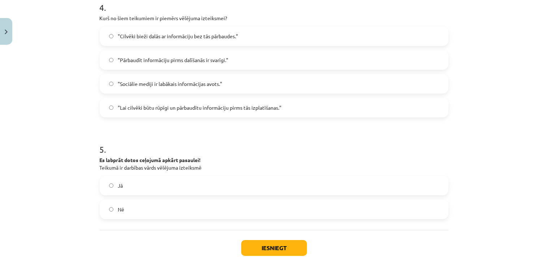
scroll to position [487, 0]
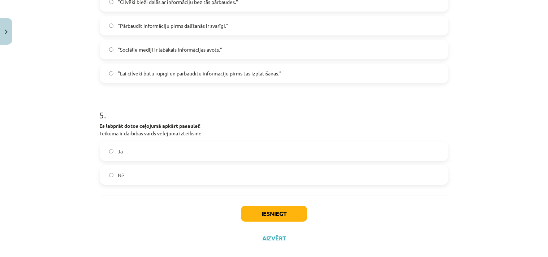
click at [125, 150] on label "Jā" at bounding box center [274, 151] width 348 height 18
click at [70, 170] on div "Mācību tēma: Latviešu valodas 9. klases 1. ieskaites mācību materiāls #5 4. tēm…" at bounding box center [274, 128] width 548 height 257
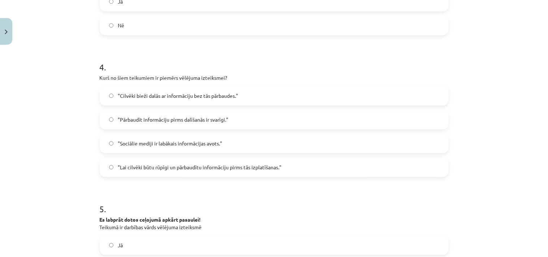
scroll to position [299, 0]
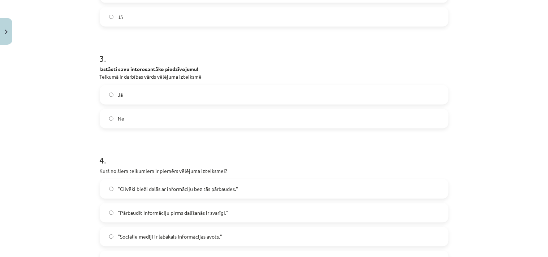
click at [122, 118] on label "Nē" at bounding box center [274, 119] width 348 height 18
click at [61, 143] on div "Mācību tēma: Latviešu valodas 9. klases 1. ieskaites mācību materiāls #5 4. tēm…" at bounding box center [274, 128] width 548 height 257
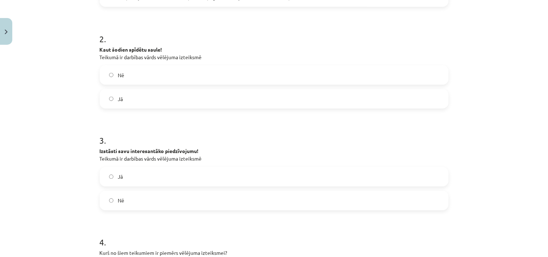
scroll to position [123, 0]
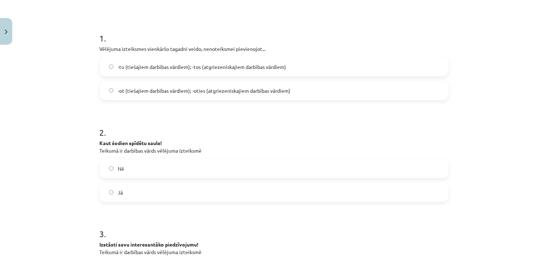
click at [143, 63] on span "-tu (tiešajiem darbības vārdiem); -tos (atgriezeniskajiem darbības vārdiem)" at bounding box center [202, 67] width 168 height 8
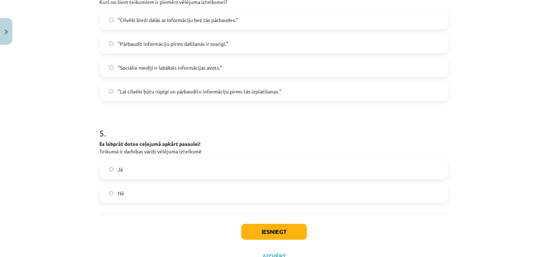
scroll to position [498, 0]
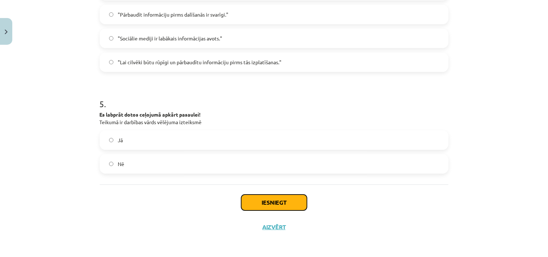
click at [262, 199] on button "Iesniegt" at bounding box center [274, 203] width 66 height 16
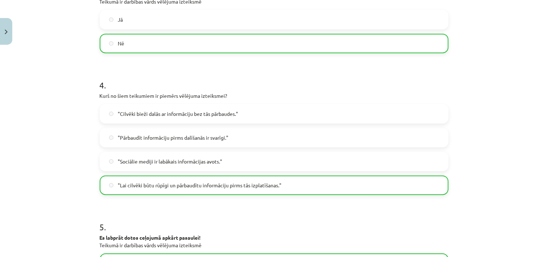
scroll to position [521, 0]
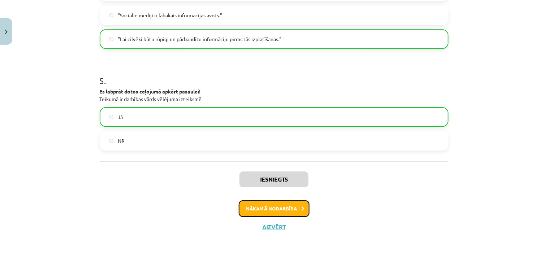
click at [265, 205] on button "Nākamā nodarbība" at bounding box center [274, 209] width 71 height 17
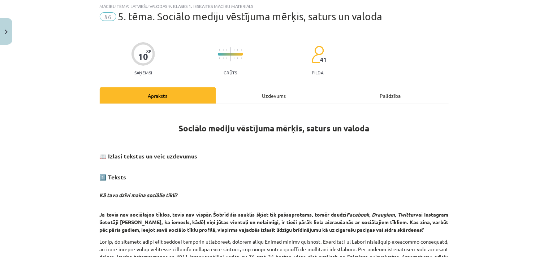
scroll to position [18, 0]
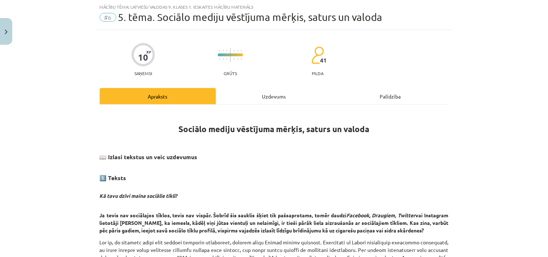
click at [272, 95] on div "Uzdevums" at bounding box center [274, 96] width 116 height 16
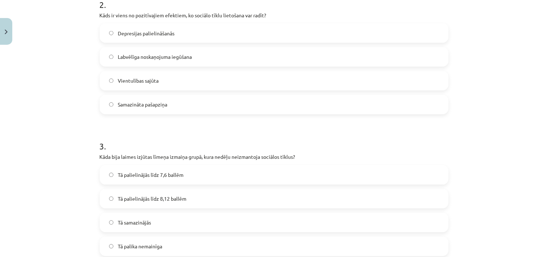
scroll to position [393, 0]
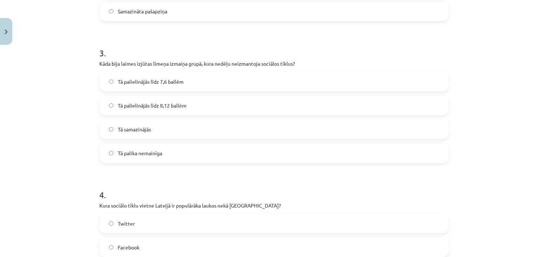
click at [166, 103] on span "Tā palielinājās līdz 8,12 ballēm" at bounding box center [152, 106] width 69 height 8
click at [288, 193] on h1 "4 ." at bounding box center [274, 188] width 349 height 22
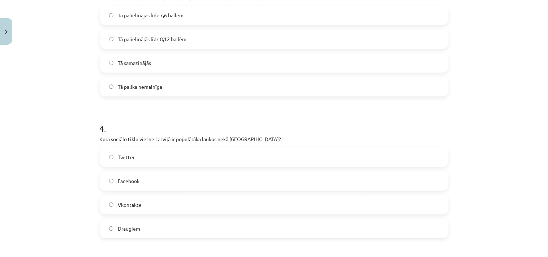
scroll to position [487, 0]
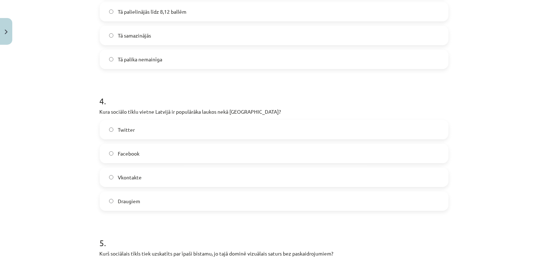
click at [124, 202] on span "Draugiem" at bounding box center [129, 202] width 22 height 8
click at [55, 202] on div "Mācību tēma: Latviešu valodas 9. klases 1. ieskaites mācību materiāls #6 5. tēm…" at bounding box center [274, 128] width 548 height 257
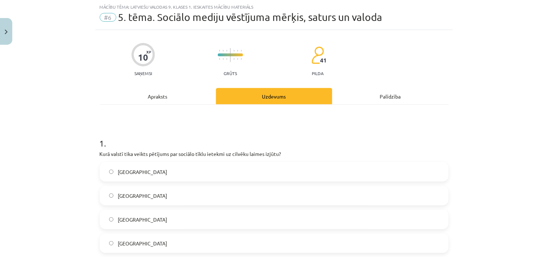
scroll to position [111, 0]
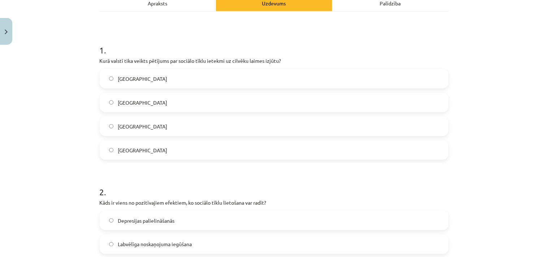
click at [123, 147] on span "Dānijā" at bounding box center [143, 151] width 50 height 8
click at [69, 179] on div "Mācību tēma: Latviešu valodas 9. klases 1. ieskaites mācību materiāls #6 5. tēm…" at bounding box center [274, 128] width 548 height 257
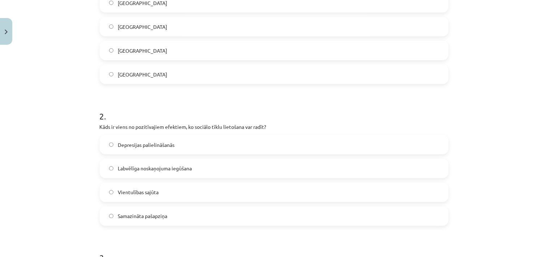
scroll to position [205, 0]
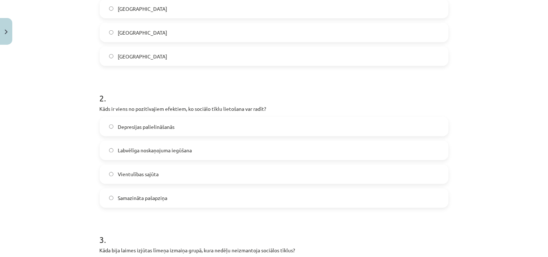
click at [138, 149] on span "Labvēlīga noskaņojuma iegūšana" at bounding box center [155, 151] width 74 height 8
click at [72, 183] on div "Mācību tēma: Latviešu valodas 9. klases 1. ieskaites mācību materiāls #6 5. tēm…" at bounding box center [274, 128] width 548 height 257
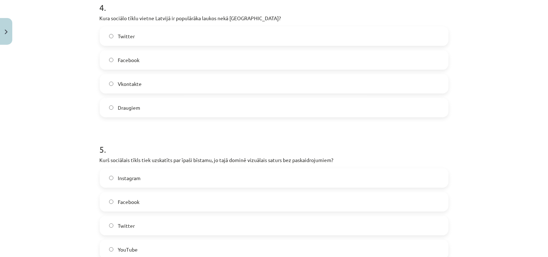
scroll to position [666, 0]
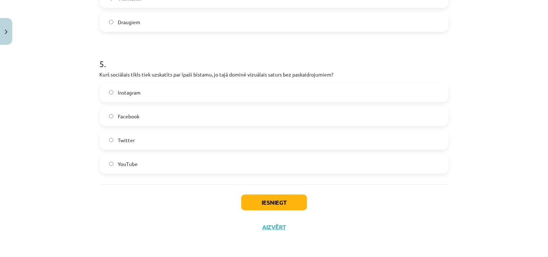
click at [110, 95] on label "Instagram" at bounding box center [274, 93] width 348 height 18
click at [263, 202] on button "Iesniegt" at bounding box center [274, 203] width 66 height 16
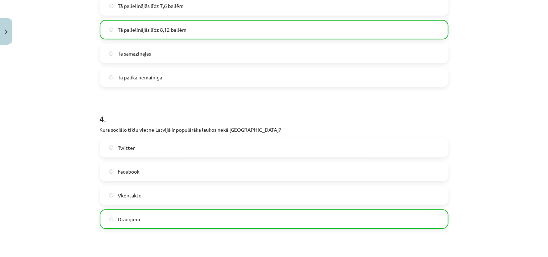
scroll to position [689, 0]
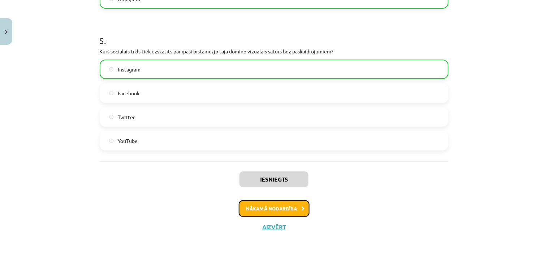
click at [282, 209] on button "Nākamā nodarbība" at bounding box center [274, 209] width 71 height 17
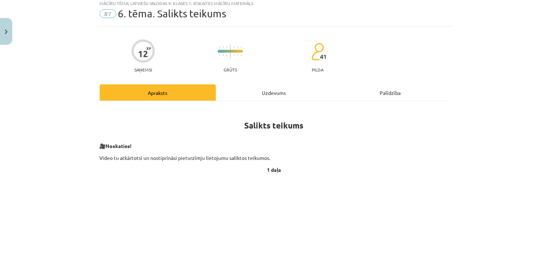
scroll to position [18, 0]
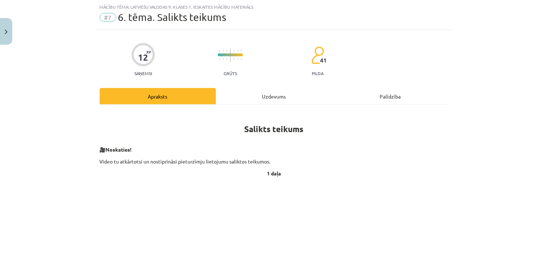
click at [282, 95] on div "Uzdevums" at bounding box center [274, 96] width 116 height 16
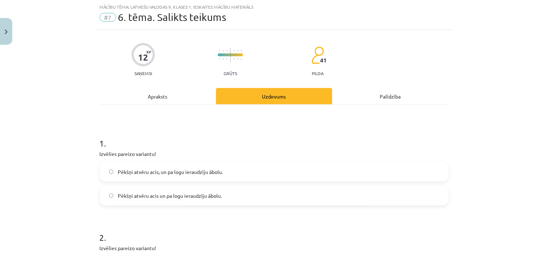
click at [174, 193] on span "Pēkšņi atvēru acis un pa logu ieraudzīju ābolu." at bounding box center [170, 196] width 104 height 8
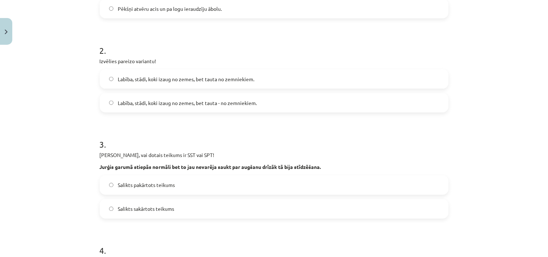
scroll to position [111, 0]
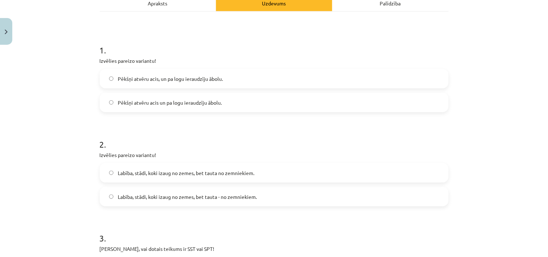
click at [156, 174] on span "Labība, stādi, koki izaug no zemes, bet tauta no zemniekiem." at bounding box center [186, 174] width 137 height 8
click at [64, 205] on div "Mācību tēma: Latviešu valodas 9. klases 1. ieskaites mācību materiāls #7 6. tēm…" at bounding box center [274, 128] width 548 height 257
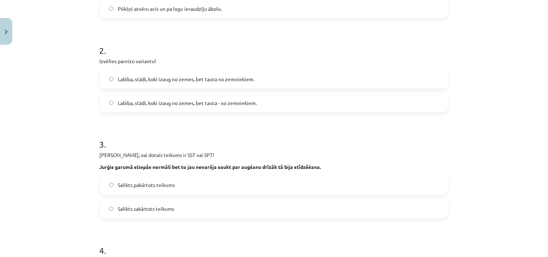
click at [142, 206] on span "Salikts sakārtots teikums" at bounding box center [146, 210] width 56 height 8
click at [64, 210] on div "Mācību tēma: Latviešu valodas 9. klases 1. ieskaites mācību materiāls #7 6. tēm…" at bounding box center [274, 128] width 548 height 257
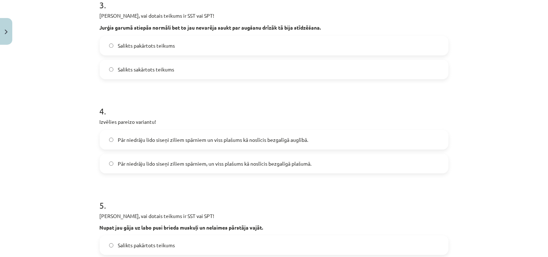
scroll to position [393, 0]
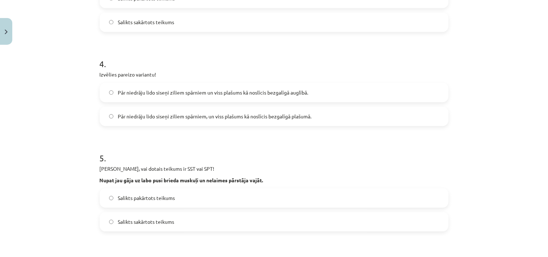
click at [140, 93] on span "Pār niedrāju lido siseņi ziliem spārniem un viss plašums kā noslīcis bezgalīgā …" at bounding box center [213, 93] width 191 height 8
click at [47, 197] on div "Mācību tēma: Latviešu valodas 9. klases 1. ieskaites mācību materiāls #7 6. tēm…" at bounding box center [274, 128] width 548 height 257
click at [133, 221] on span "Salikts sakārtots teikums" at bounding box center [146, 222] width 56 height 8
click at [70, 200] on div "Mācību tēma: Latviešu valodas 9. klases 1. ieskaites mācību materiāls #7 6. tēm…" at bounding box center [274, 128] width 548 height 257
click at [206, 114] on span "Pār niedrāju lido siseņi ziliem spārniem, un viss plašums kā noslīcis bezgalīgā…" at bounding box center [215, 117] width 194 height 8
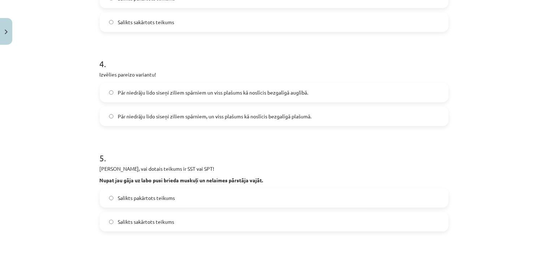
click at [54, 149] on div "Mācību tēma: Latviešu valodas 9. klases 1. ieskaites mācību materiāls #7 6. tēm…" at bounding box center [274, 128] width 548 height 257
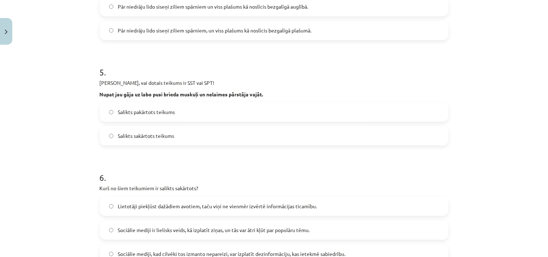
scroll to position [593, 0]
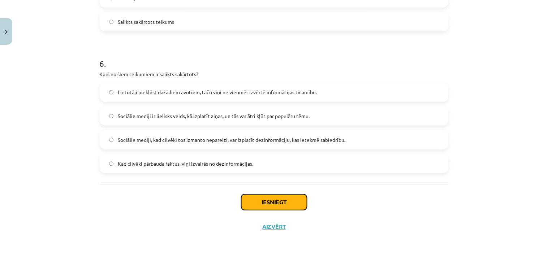
click at [269, 200] on button "Iesniegt" at bounding box center [274, 202] width 66 height 16
click at [121, 137] on span "Sociālie mediji, kad cilvēki tos izmanto nepareizi, var izplatīt dezinformāciju…" at bounding box center [232, 140] width 228 height 8
click at [124, 90] on span "Lietotāji piekļūst dažādiem avotiem, taču viņi ne vienmēr izvērtē informācijas …" at bounding box center [217, 93] width 199 height 8
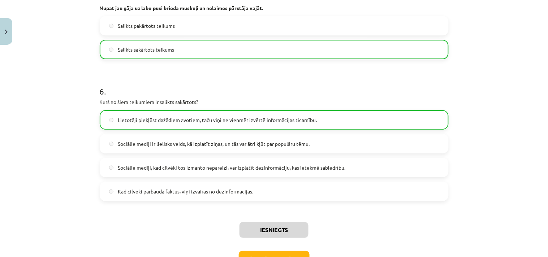
scroll to position [616, 0]
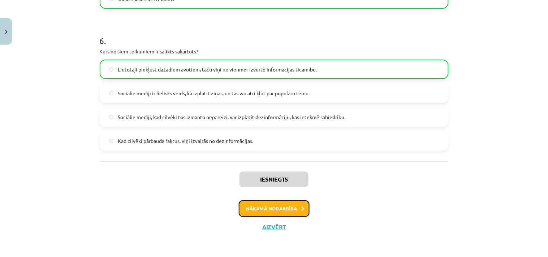
click at [268, 205] on button "Nākamā nodarbība" at bounding box center [274, 209] width 71 height 17
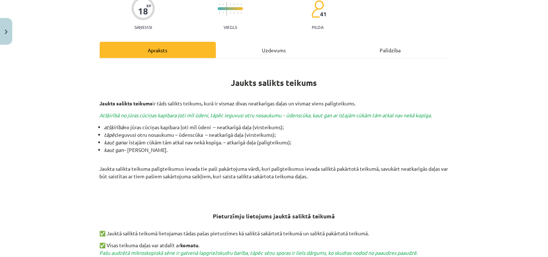
scroll to position [18, 0]
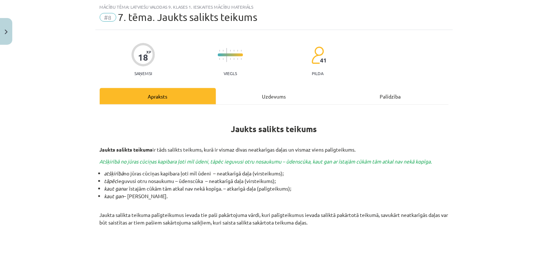
click at [269, 94] on div "Uzdevums" at bounding box center [274, 96] width 116 height 16
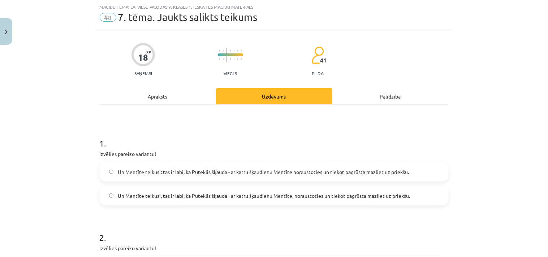
click at [171, 167] on label "Un Mentīte teikusi: tas ir labi, ka Puteklis šķauda - ar katru šķaudienu Mentīt…" at bounding box center [274, 172] width 348 height 18
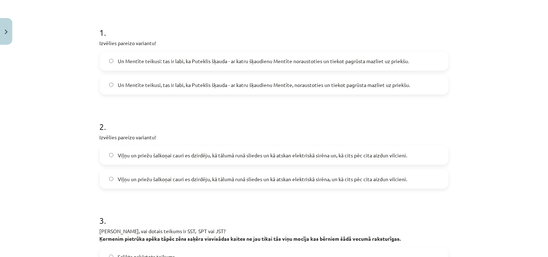
scroll to position [205, 0]
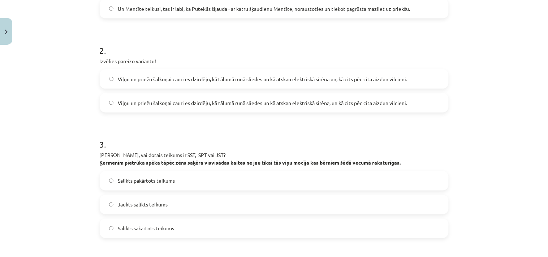
click at [334, 103] on span "Viļņu un priežu šalkoņai cauri es dzirdēju, kā tālumā runā sliedes un kā atskan…" at bounding box center [263, 103] width 290 height 8
click at [149, 204] on span "Jaukts salikts teikums" at bounding box center [143, 205] width 50 height 8
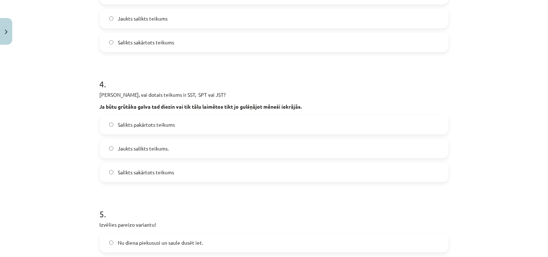
scroll to position [393, 0]
click at [148, 119] on label "Salikts pakārtots teikums" at bounding box center [274, 124] width 348 height 18
click at [59, 170] on div "Mācību tēma: Latviešu valodas 9. klases 1. ieskaites mācību materiāls #8 7. tēm…" at bounding box center [274, 128] width 548 height 257
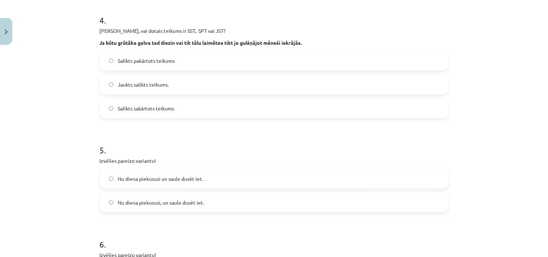
scroll to position [487, 0]
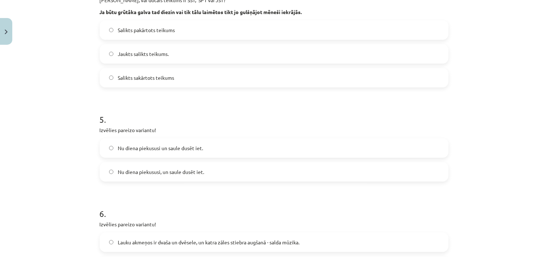
click at [150, 166] on label "Nu diena piekususi, un saule dusēt iet." at bounding box center [274, 172] width 348 height 18
click at [67, 186] on div "Mācību tēma: Latviešu valodas 9. klases 1. ieskaites mācību materiāls #8 7. tēm…" at bounding box center [274, 128] width 548 height 257
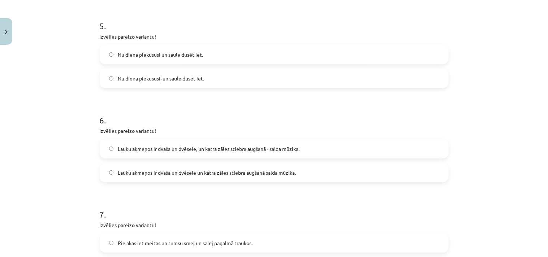
click at [188, 147] on span "Lauku akmeņos ir dvaša un dvēsele, un katra zāles stiebra augšanā - salda mūzik…" at bounding box center [209, 149] width 182 height 8
click at [72, 189] on div "Mācību tēma: Latviešu valodas 9. klases 1. ieskaites mācību materiāls #8 7. tēm…" at bounding box center [274, 128] width 548 height 257
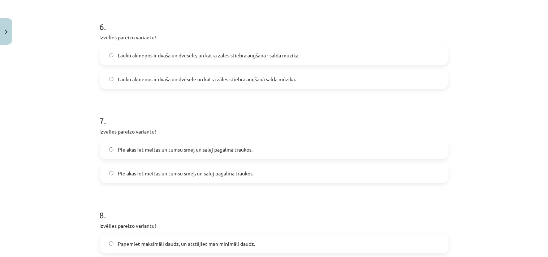
click at [197, 170] on span "Pie akas iet meitas un tumsu smeļ, un salej pagalmā traukos." at bounding box center [186, 174] width 136 height 8
click at [81, 192] on div "Mācību tēma: Latviešu valodas 9. klases 1. ieskaites mācību materiāls #8 7. tēm…" at bounding box center [274, 128] width 548 height 257
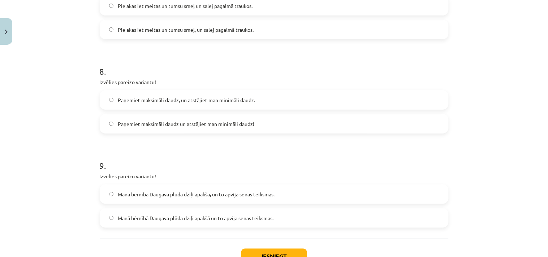
scroll to position [861, 0]
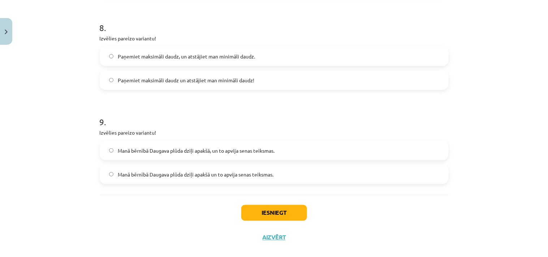
click at [180, 82] on span "Paņemiet maksimāli daudz un atstājiet man minimāli daudz!" at bounding box center [186, 81] width 137 height 8
click at [63, 178] on div "Mācību tēma: Latviešu valodas 9. klases 1. ieskaites mācību materiāls #8 7. tēm…" at bounding box center [274, 128] width 548 height 257
click at [191, 177] on span "Manā bērnībā Daugava plūda dziļi apakšā un to apvija senas teiksmas." at bounding box center [196, 175] width 156 height 8
click at [270, 209] on button "Iesniegt" at bounding box center [274, 213] width 66 height 16
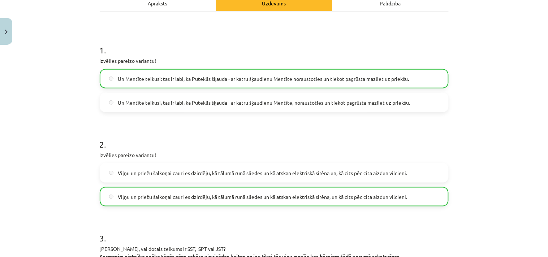
scroll to position [0, 0]
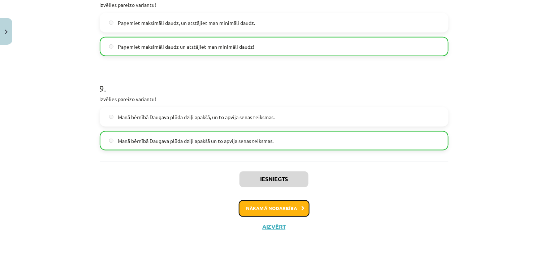
click at [264, 205] on button "Nākamā nodarbība" at bounding box center [274, 209] width 71 height 17
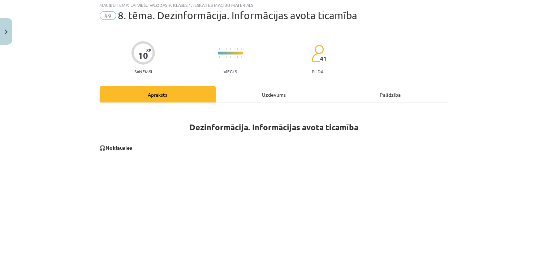
scroll to position [18, 0]
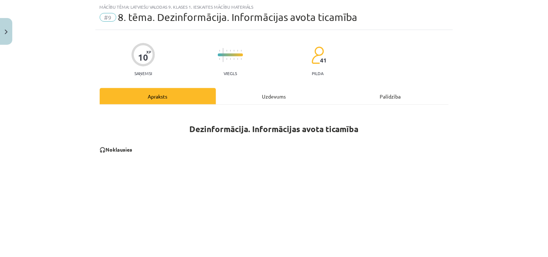
click at [261, 95] on div "Uzdevums" at bounding box center [274, 96] width 116 height 16
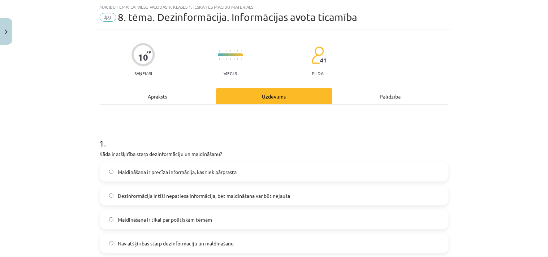
scroll to position [111, 0]
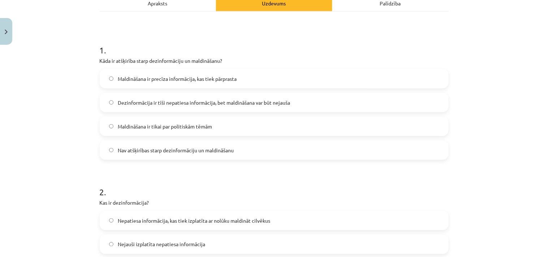
click at [181, 102] on span "Dezinformācija ir tīši nepatiesa informācija, bet maldināšana var būt nejauša" at bounding box center [204, 103] width 172 height 8
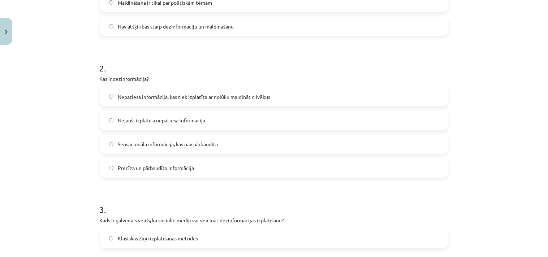
scroll to position [205, 0]
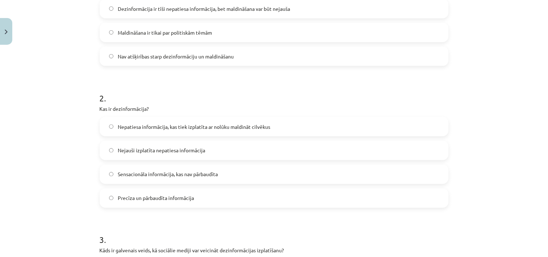
click at [175, 126] on span "Nepatiesa informācija, kas tiek izplatīta ar nolūku maldināt cilvēkus" at bounding box center [194, 127] width 153 height 8
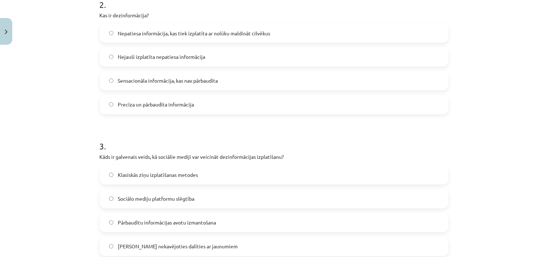
scroll to position [393, 0]
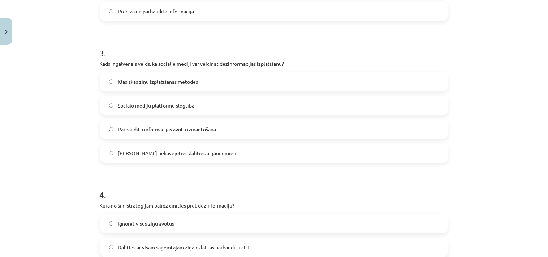
click at [147, 153] on span "Iespēja nekavējoties dalīties ar jaunumiem" at bounding box center [178, 154] width 120 height 8
click at [269, 188] on h1 "4 ." at bounding box center [274, 188] width 349 height 22
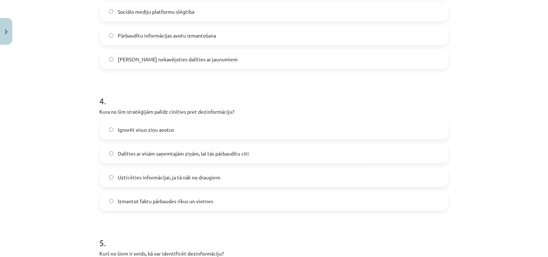
click at [202, 199] on span "Izmantot faktu pārbaudes rīkus un vietnes" at bounding box center [165, 202] width 95 height 8
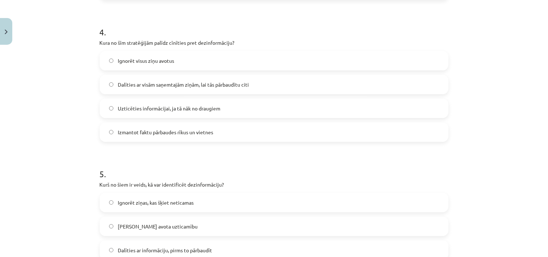
scroll to position [666, 0]
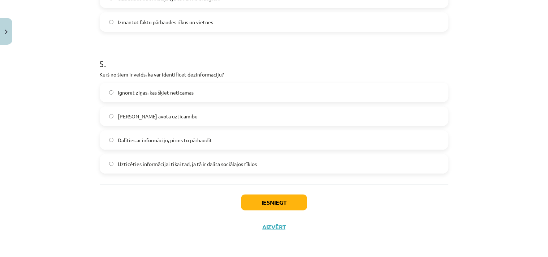
click at [157, 117] on span "Pārbaudīt avota uzticamību" at bounding box center [158, 117] width 80 height 8
click at [274, 197] on button "Iesniegt" at bounding box center [274, 203] width 66 height 16
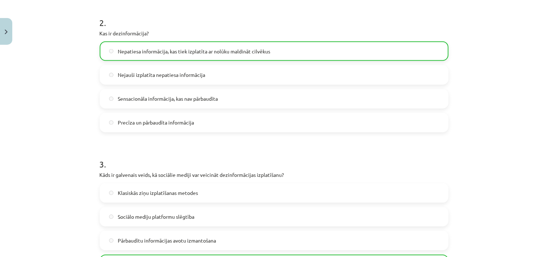
scroll to position [689, 0]
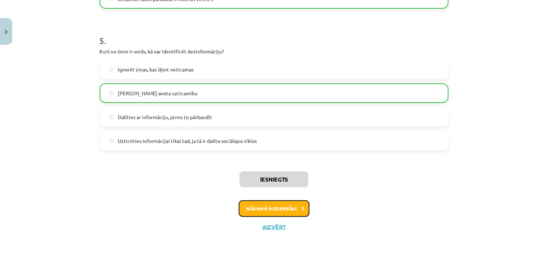
click at [291, 205] on button "Nākamā nodarbība" at bounding box center [274, 209] width 71 height 17
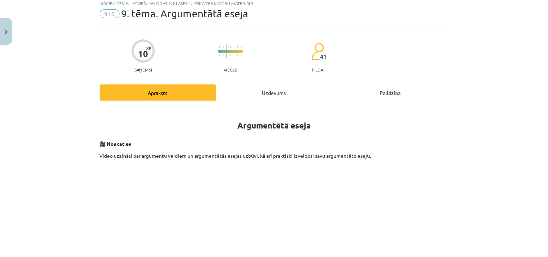
scroll to position [18, 0]
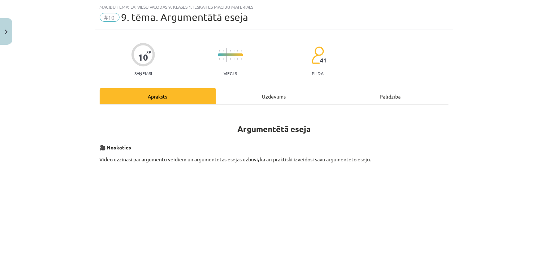
click at [277, 98] on div "Uzdevums" at bounding box center [274, 96] width 116 height 16
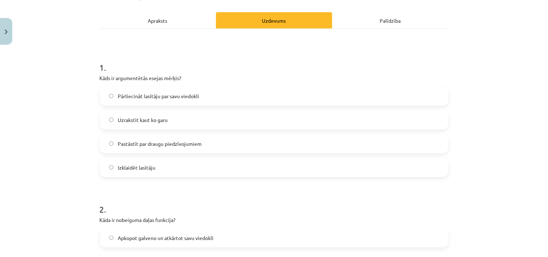
scroll to position [111, 0]
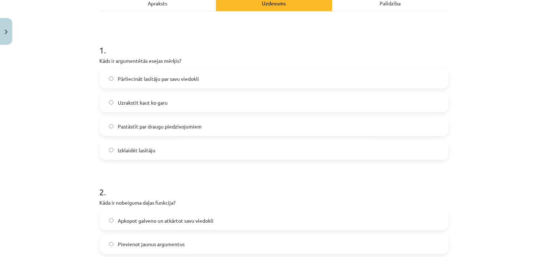
click at [169, 80] on span "Pārliecināt lasītāju par savu viedokli" at bounding box center [158, 79] width 81 height 8
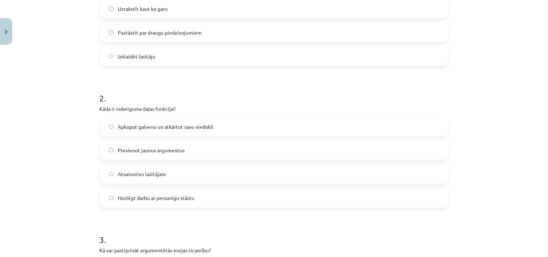
click at [151, 123] on span "Apkopot galveno un atkārtot savu viedokli" at bounding box center [166, 127] width 96 height 8
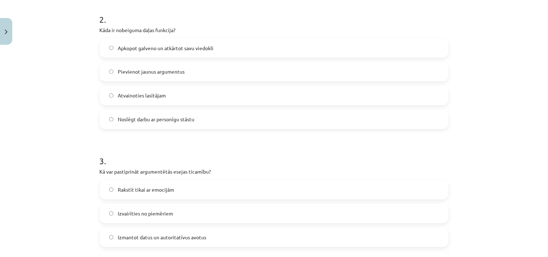
scroll to position [299, 0]
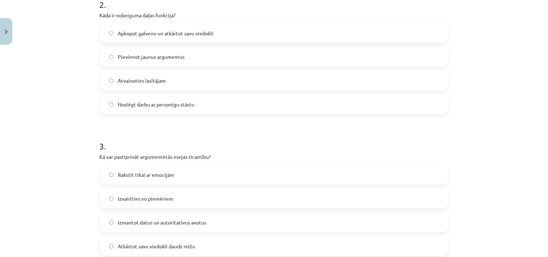
click at [134, 215] on label "Izmantot datus un autoritatīvus avotus" at bounding box center [274, 223] width 348 height 18
click at [55, 223] on div "Mācību tēma: Latviešu valodas 9. klases 1. ieskaites mācību materiāls #10 9. tē…" at bounding box center [274, 128] width 548 height 257
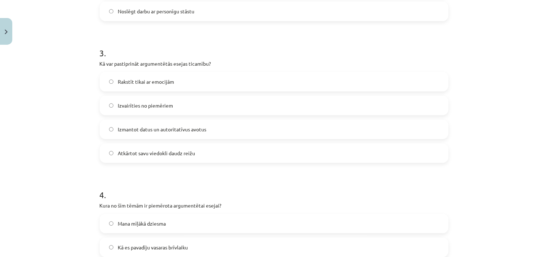
scroll to position [487, 0]
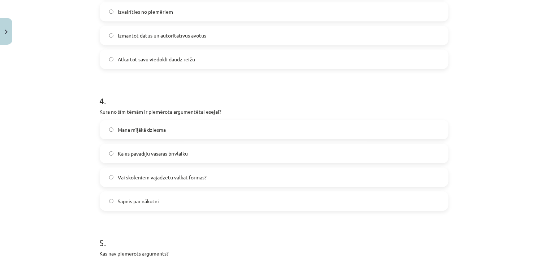
click at [165, 177] on span "Vai skolēniem vajadzētu valkāt formas?" at bounding box center [162, 178] width 89 height 8
click at [61, 231] on div "Mācību tēma: Latviešu valodas 9. klases 1. ieskaites mācību materiāls #10 9. tē…" at bounding box center [274, 128] width 548 height 257
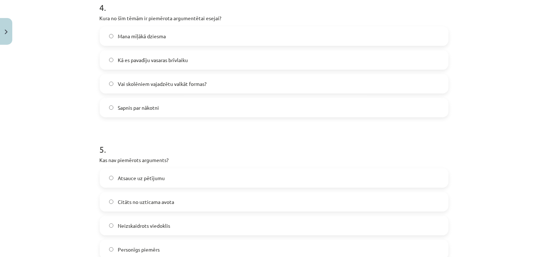
scroll to position [666, 0]
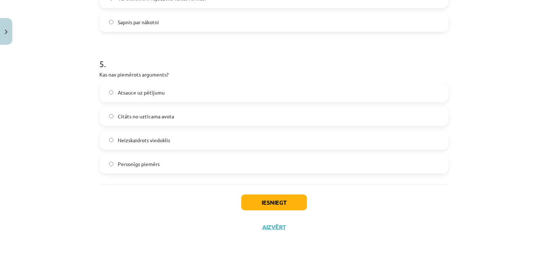
click at [164, 139] on span "Neizskaidrots viedoklis" at bounding box center [144, 141] width 52 height 8
click at [273, 200] on button "Iesniegt" at bounding box center [274, 203] width 66 height 16
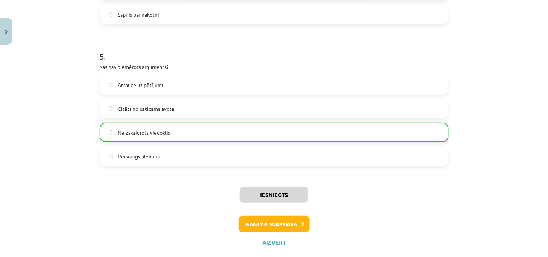
scroll to position [689, 0]
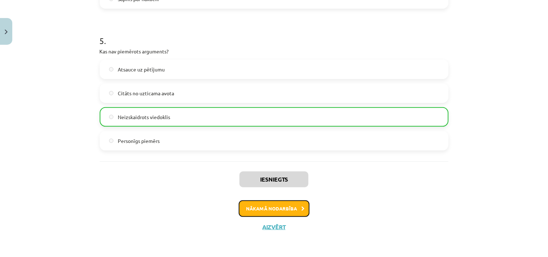
click at [262, 205] on button "Nākamā nodarbība" at bounding box center [274, 209] width 71 height 17
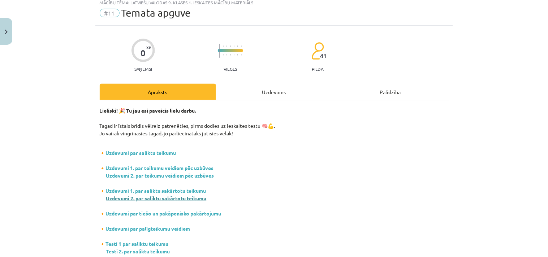
scroll to position [18, 0]
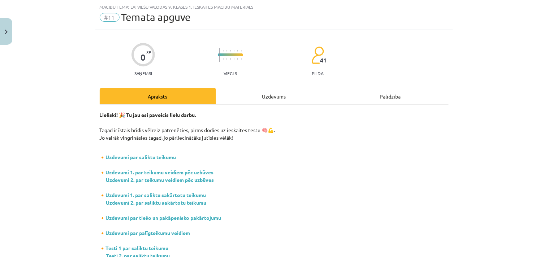
click at [275, 95] on div "Uzdevums" at bounding box center [274, 96] width 116 height 16
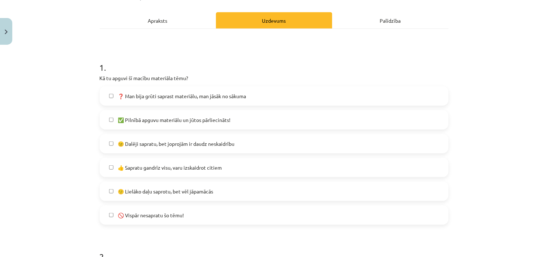
scroll to position [111, 0]
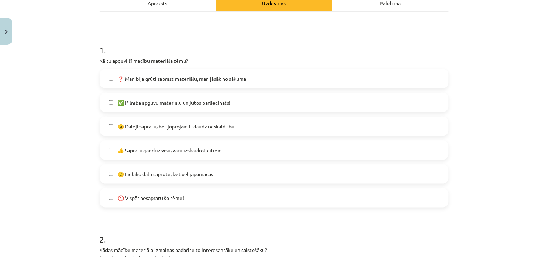
click at [150, 102] on span "✅ Pilnībā apguvu materiālu un jūtos pārliecināts!" at bounding box center [174, 103] width 113 height 8
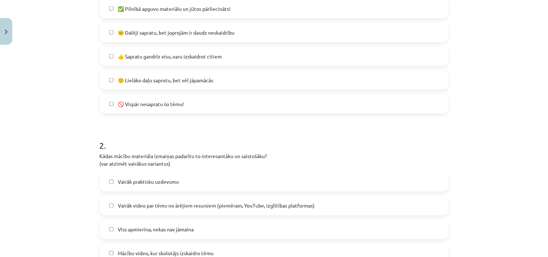
scroll to position [299, 0]
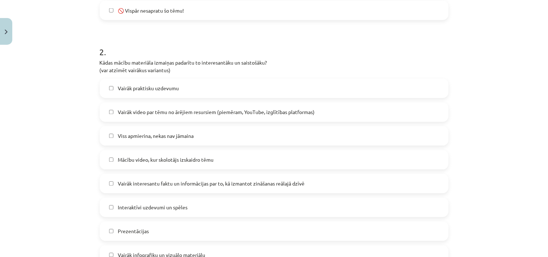
click at [158, 91] on span "Vairāk praktisku uzdevumu" at bounding box center [148, 89] width 61 height 8
click at [136, 163] on span "Mācību video, kur skolotājs izskaidro tēmu" at bounding box center [166, 161] width 96 height 8
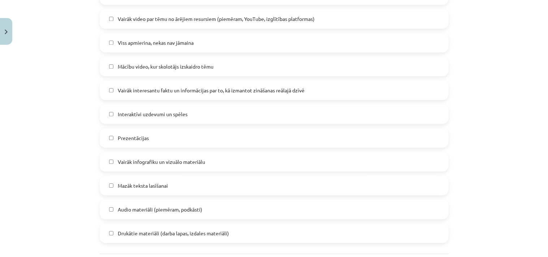
click at [191, 96] on label "Vairāk interesantu faktu un informācijas par to, kā izmantot zināšanas reālajā …" at bounding box center [274, 90] width 348 height 18
click at [157, 115] on span "Interaktīvi uzdevumi un spēles" at bounding box center [153, 115] width 70 height 8
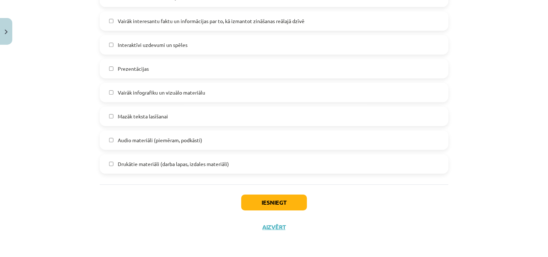
click at [138, 141] on span "Audio materiāli (piemēram, podkāsti)" at bounding box center [160, 141] width 85 height 8
click at [261, 201] on button "Iesniegt" at bounding box center [274, 203] width 66 height 16
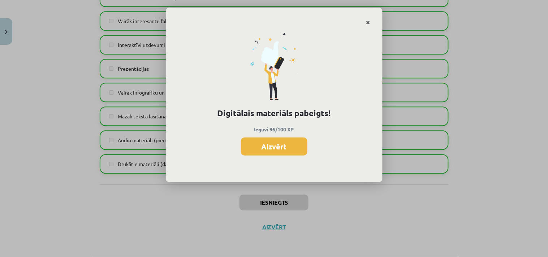
click at [370, 19] on link "Close" at bounding box center [368, 23] width 13 height 14
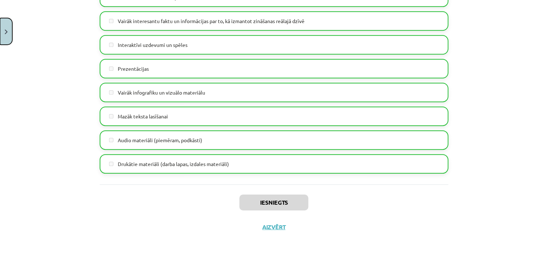
click at [5, 33] on img "Close" at bounding box center [6, 32] width 3 height 5
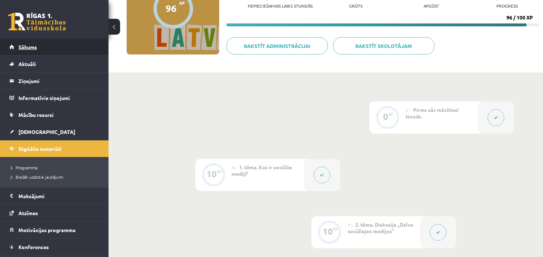
click at [30, 44] on span "Sākums" at bounding box center [27, 47] width 18 height 7
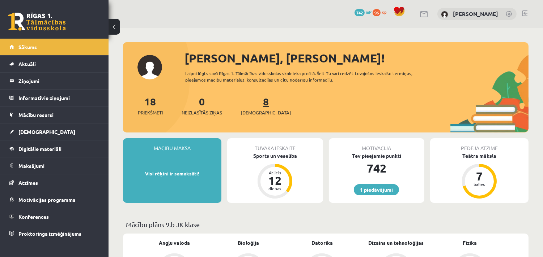
click at [256, 113] on span "[DEMOGRAPHIC_DATA]" at bounding box center [266, 112] width 50 height 7
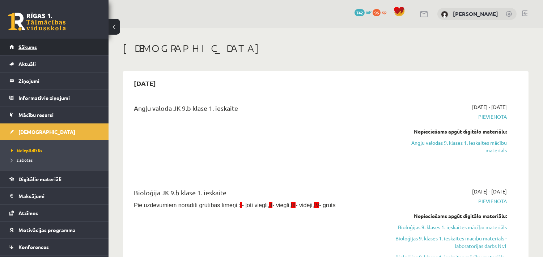
click at [35, 43] on link "Sākums" at bounding box center [54, 47] width 90 height 17
